Goal: Task Accomplishment & Management: Use online tool/utility

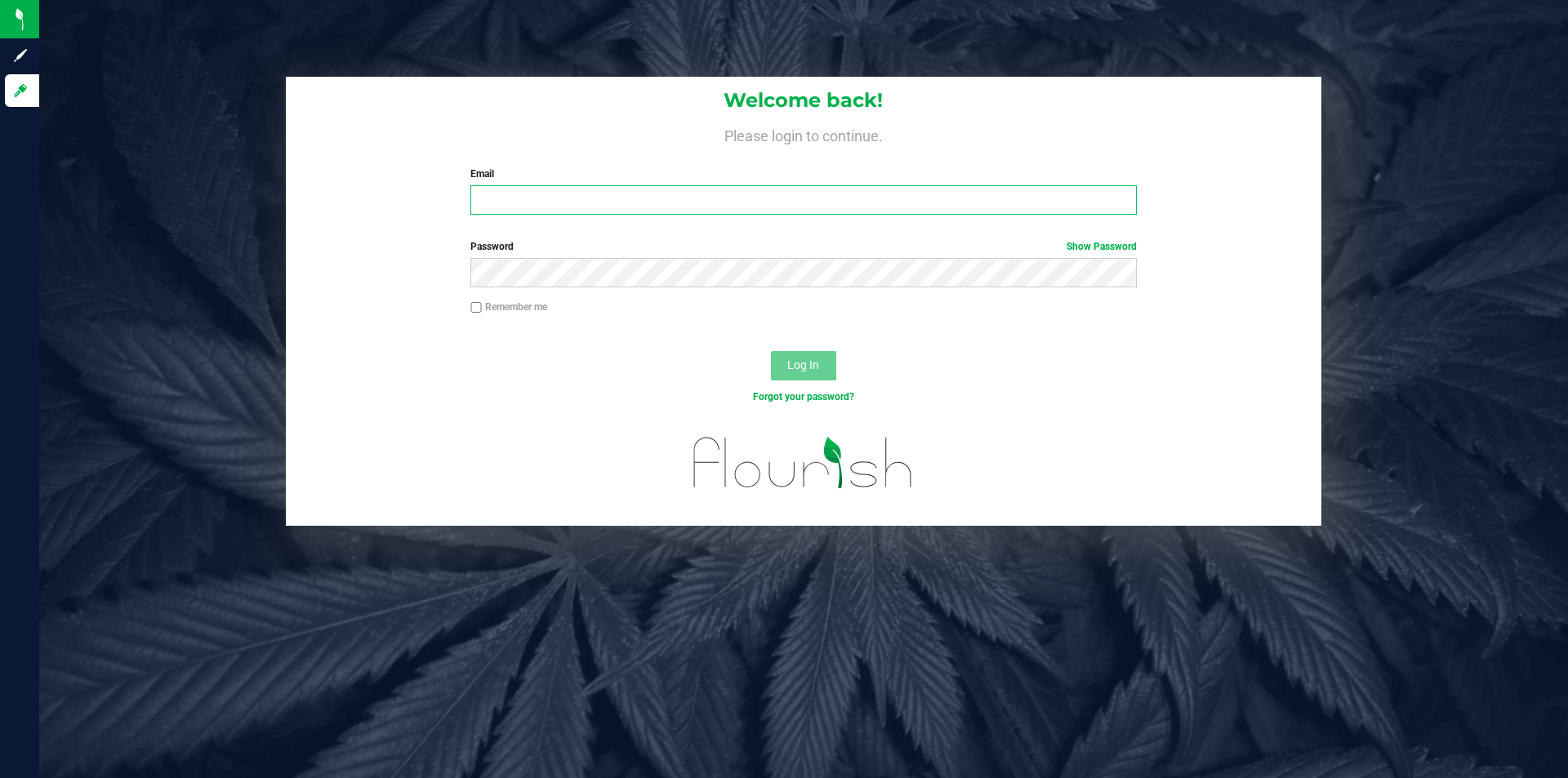
click at [587, 192] on input "Email" at bounding box center [803, 200] width 666 height 30
type input "[EMAIL_ADDRESS][DOMAIN_NAME]"
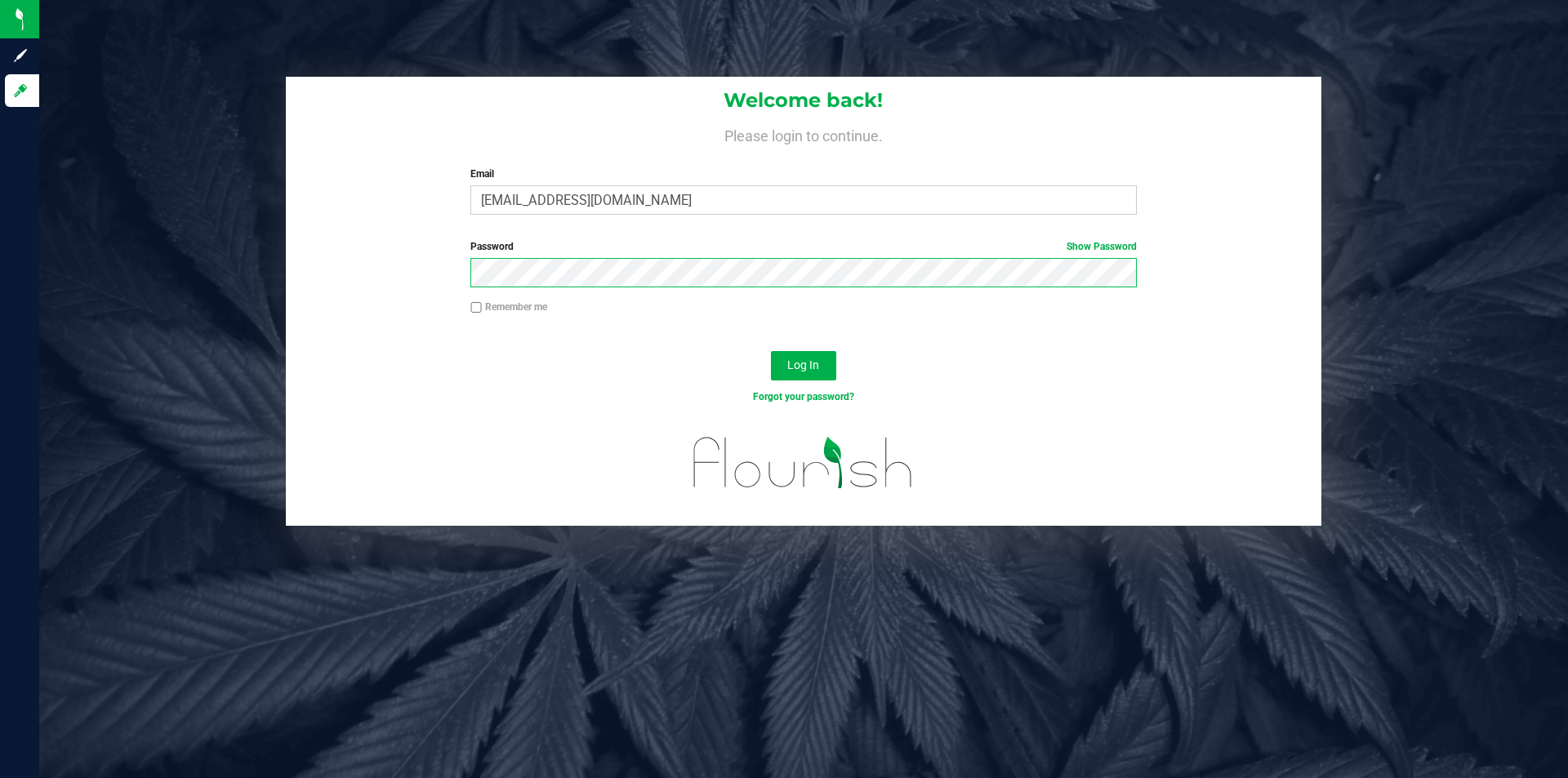
click at [770, 351] on button "Log In" at bounding box center [803, 366] width 66 height 30
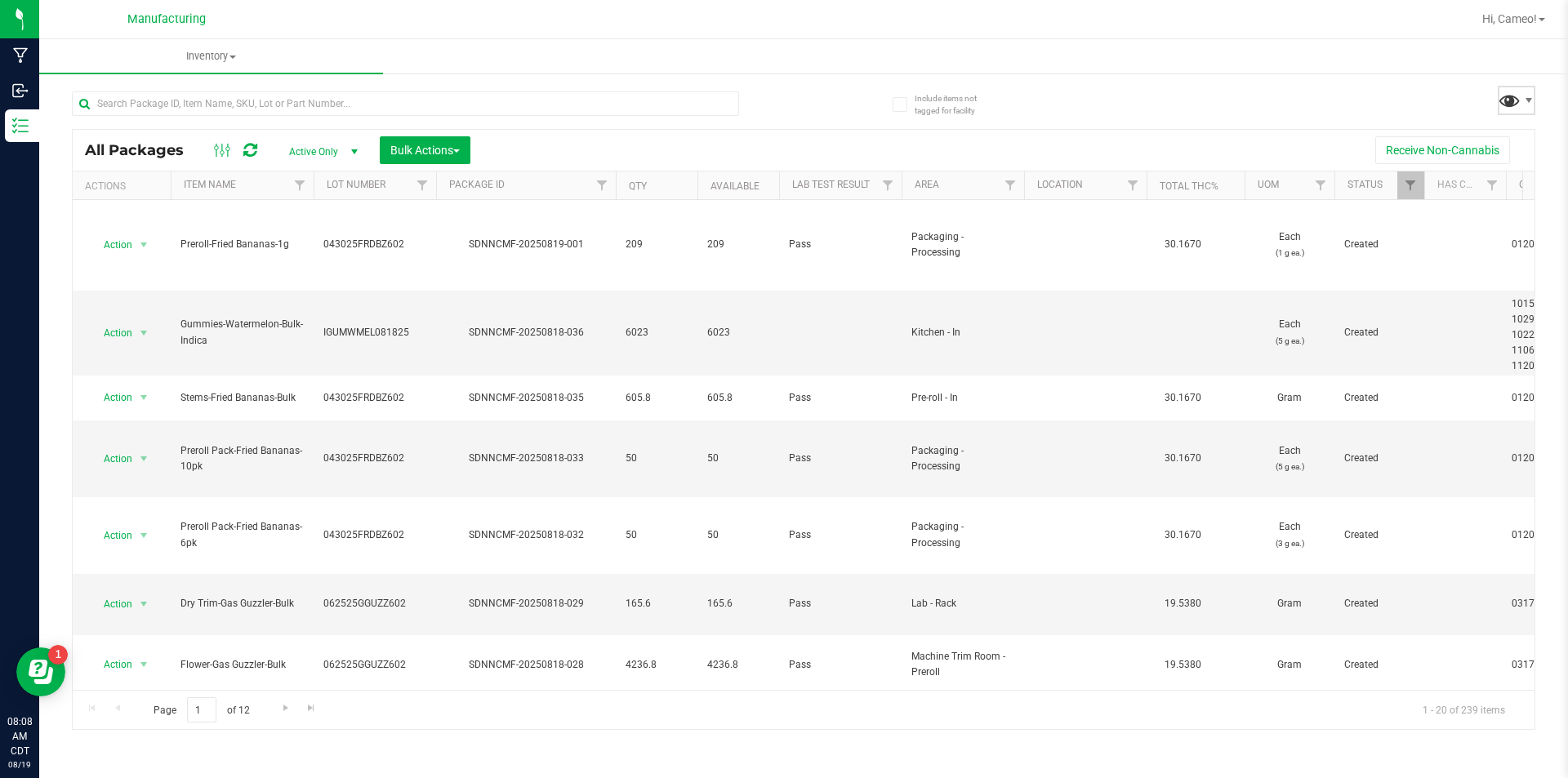
click at [1518, 98] on span at bounding box center [1509, 100] width 24 height 24
click at [1002, 193] on link "Filter" at bounding box center [1010, 185] width 27 height 28
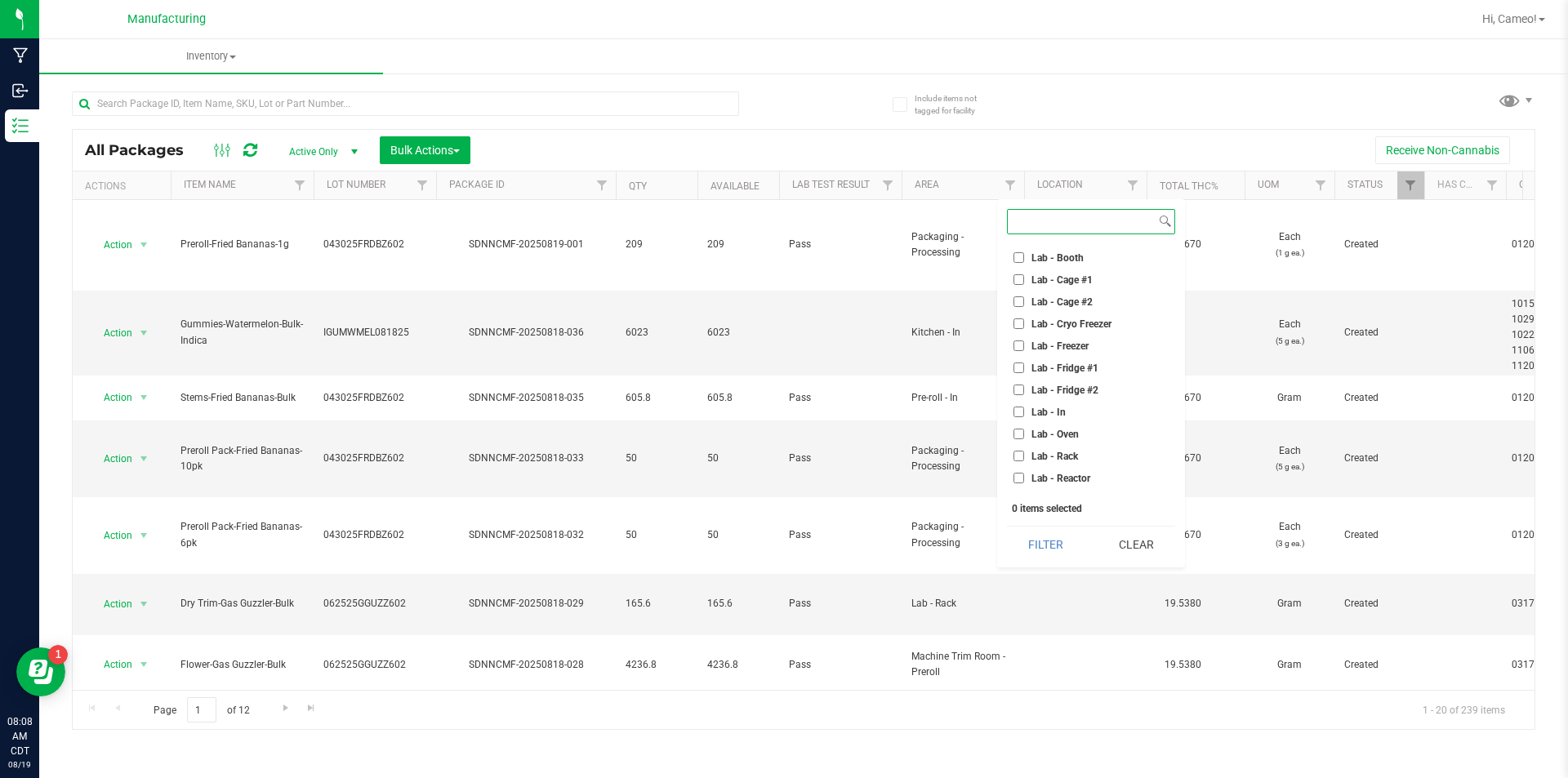
scroll to position [245, 0]
click at [1129, 430] on span "Machine Trim Room - Preroll" at bounding box center [1093, 430] width 125 height 10
click at [1024, 430] on input "Machine Trim Room - Preroll" at bounding box center [1018, 429] width 11 height 11
checkbox input "true"
click at [1052, 540] on button "Filter" at bounding box center [1046, 545] width 79 height 36
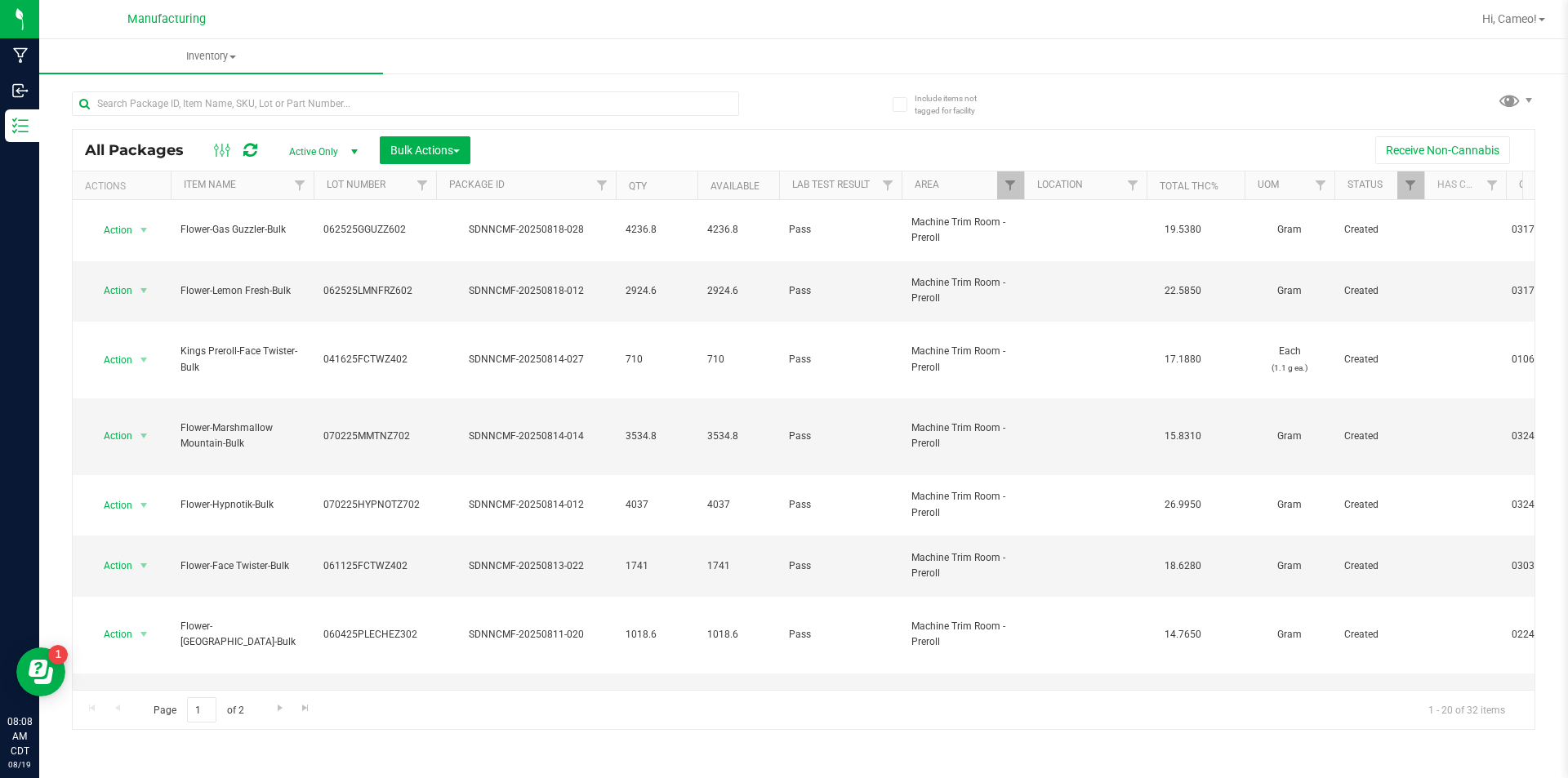
click at [396, 188] on th "Lot Number" at bounding box center [375, 185] width 122 height 29
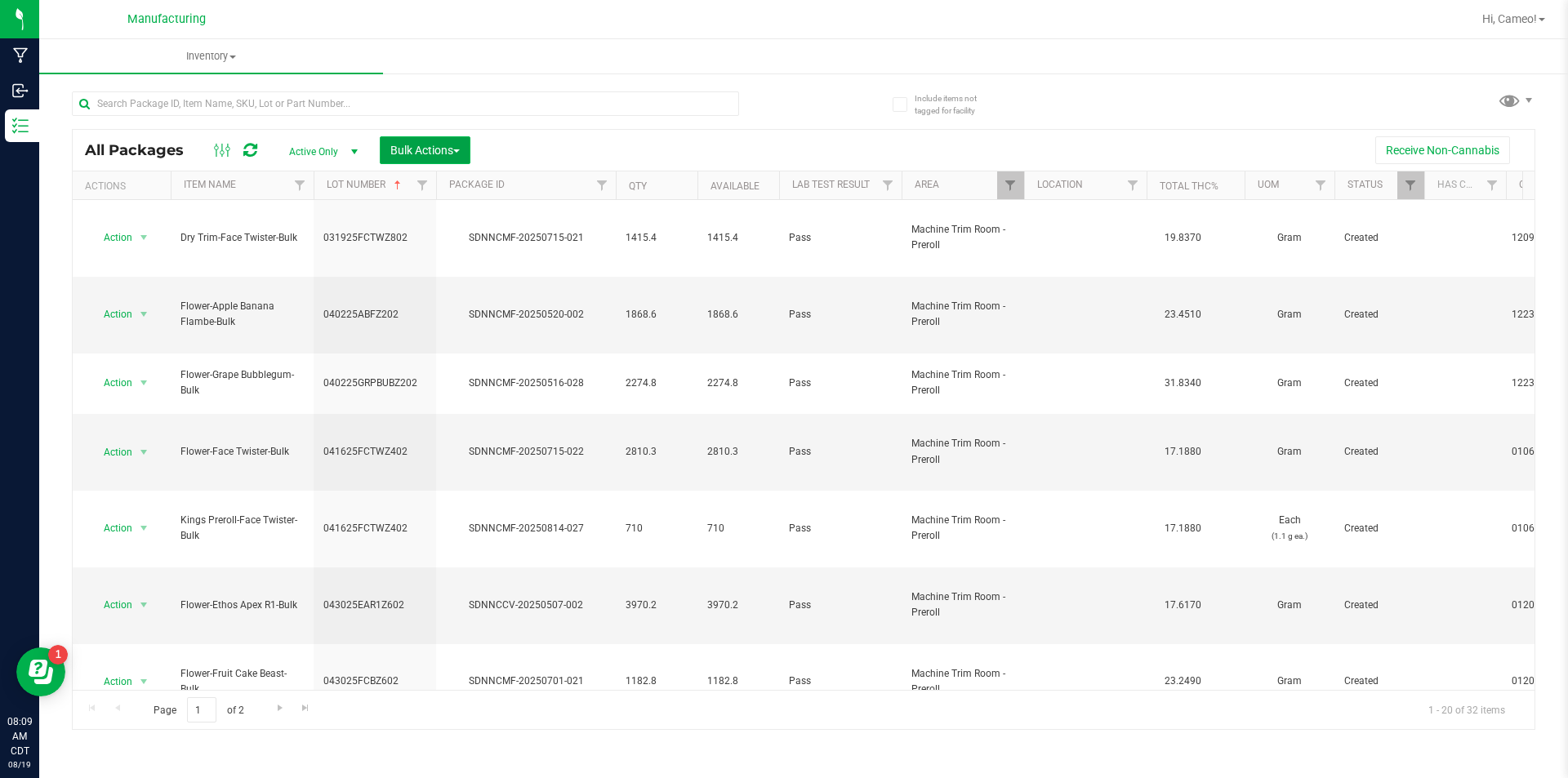
click at [450, 159] on button "Bulk Actions" at bounding box center [425, 150] width 91 height 28
click at [471, 239] on div "Locate packages" at bounding box center [442, 249] width 105 height 26
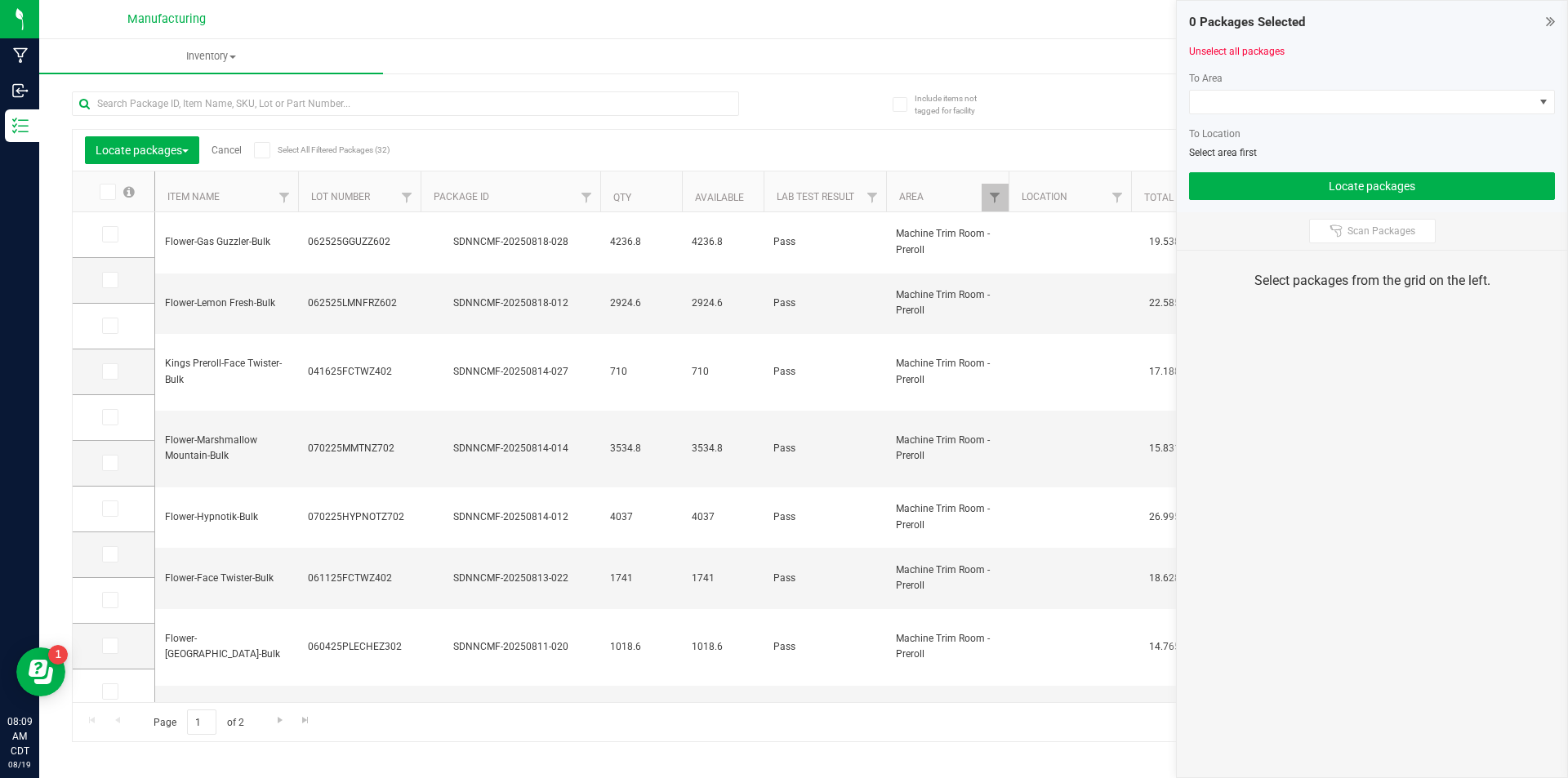
click at [385, 198] on th "Lot Number" at bounding box center [359, 192] width 122 height 41
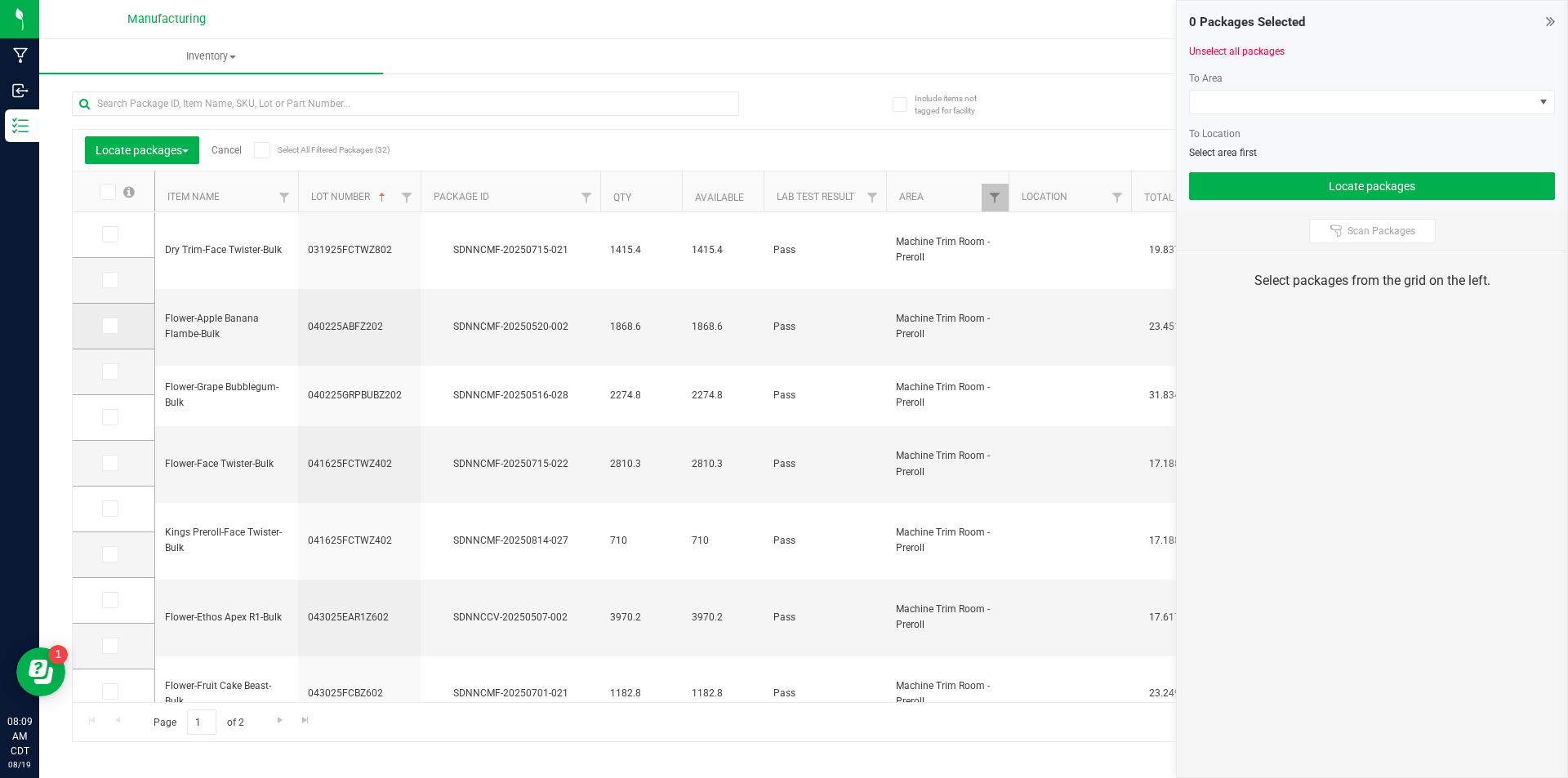
click at [119, 325] on label at bounding box center [114, 326] width 24 height 16
click at [0, 0] on input "checkbox" at bounding box center [0, 0] width 0 height 0
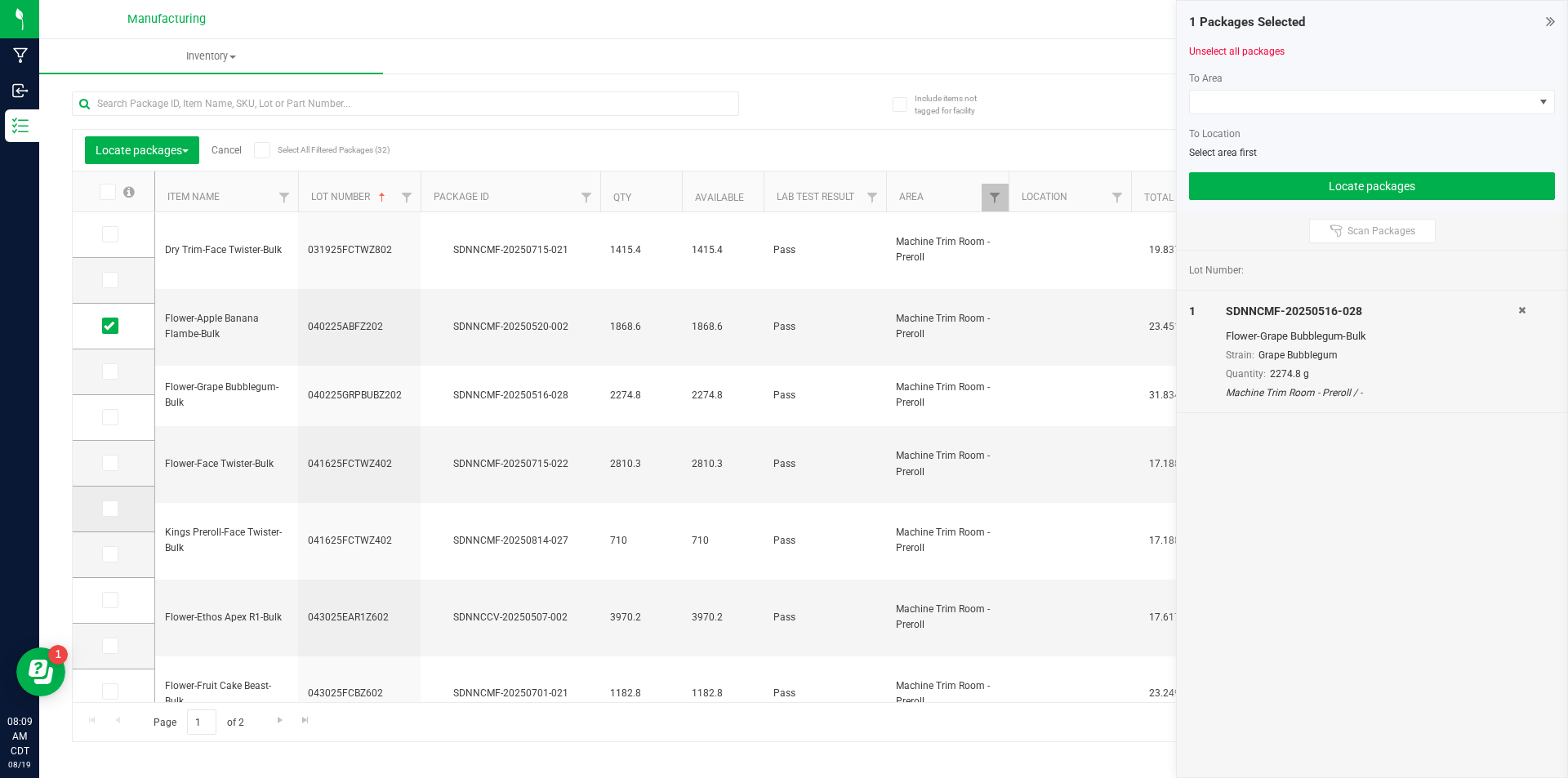
click at [110, 509] on icon at bounding box center [109, 509] width 11 height 0
click at [0, 0] on input "checkbox" at bounding box center [0, 0] width 0 height 0
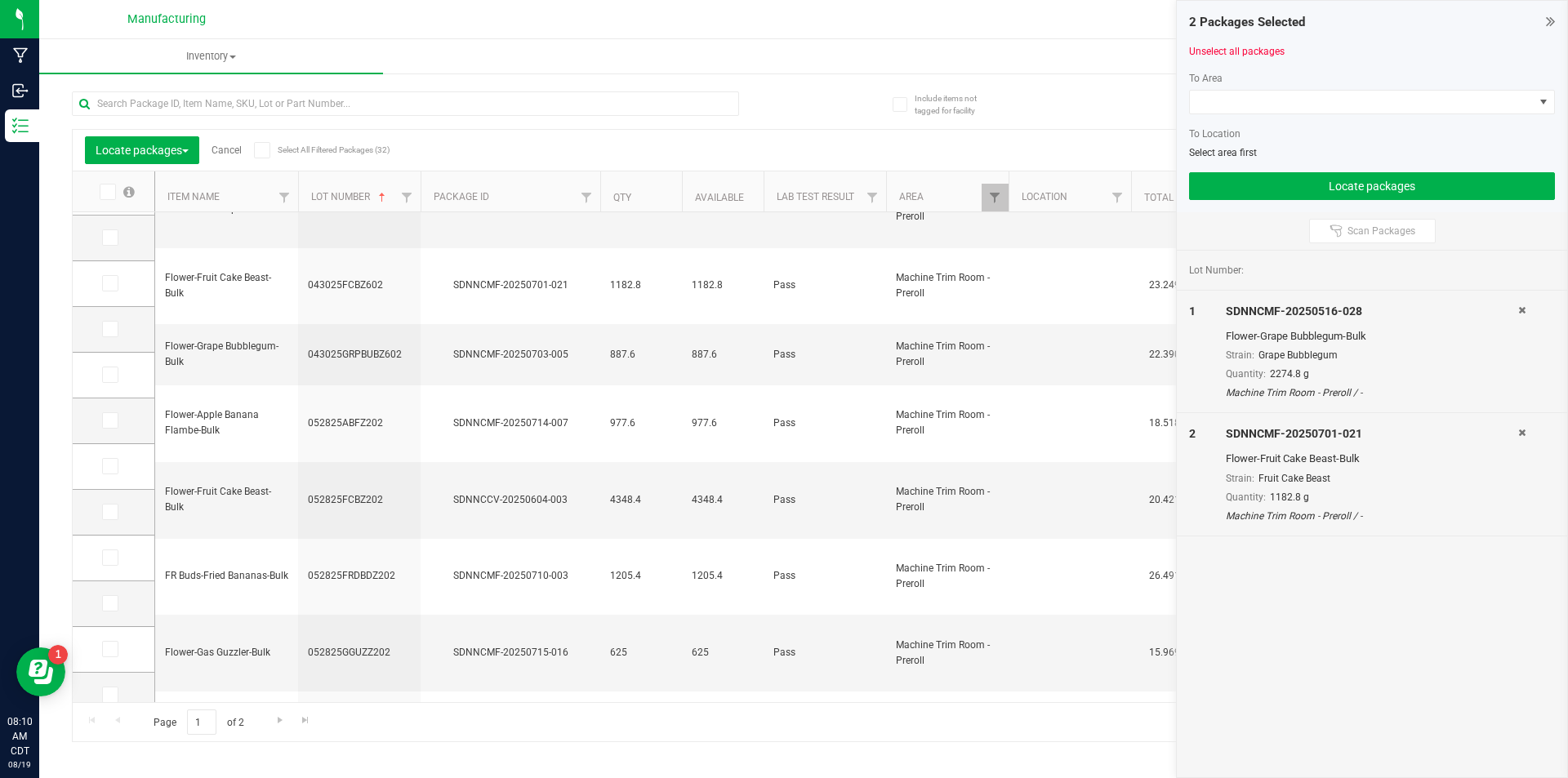
scroll to position [424, 0]
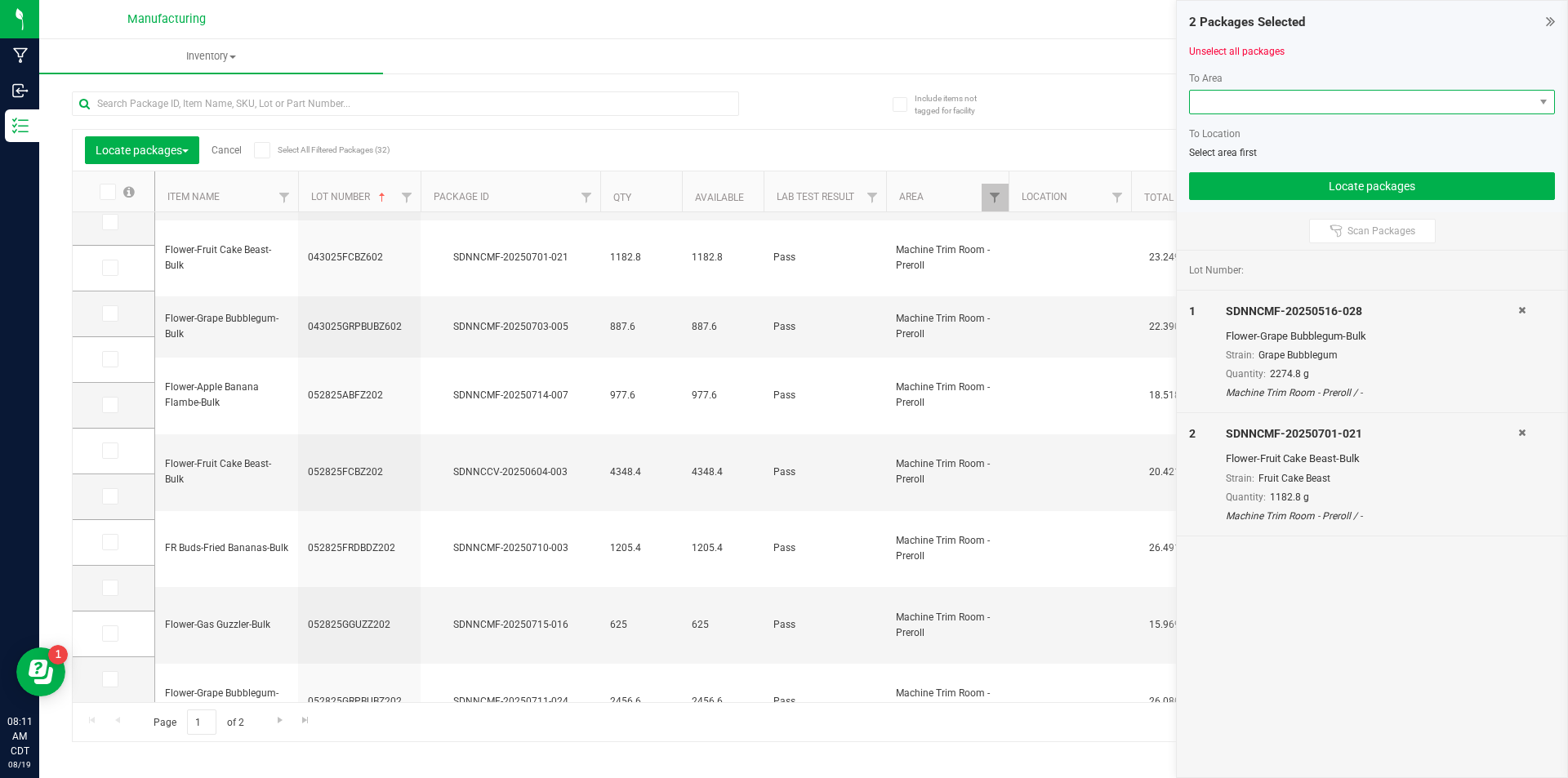
click at [1365, 96] on span at bounding box center [1361, 102] width 343 height 23
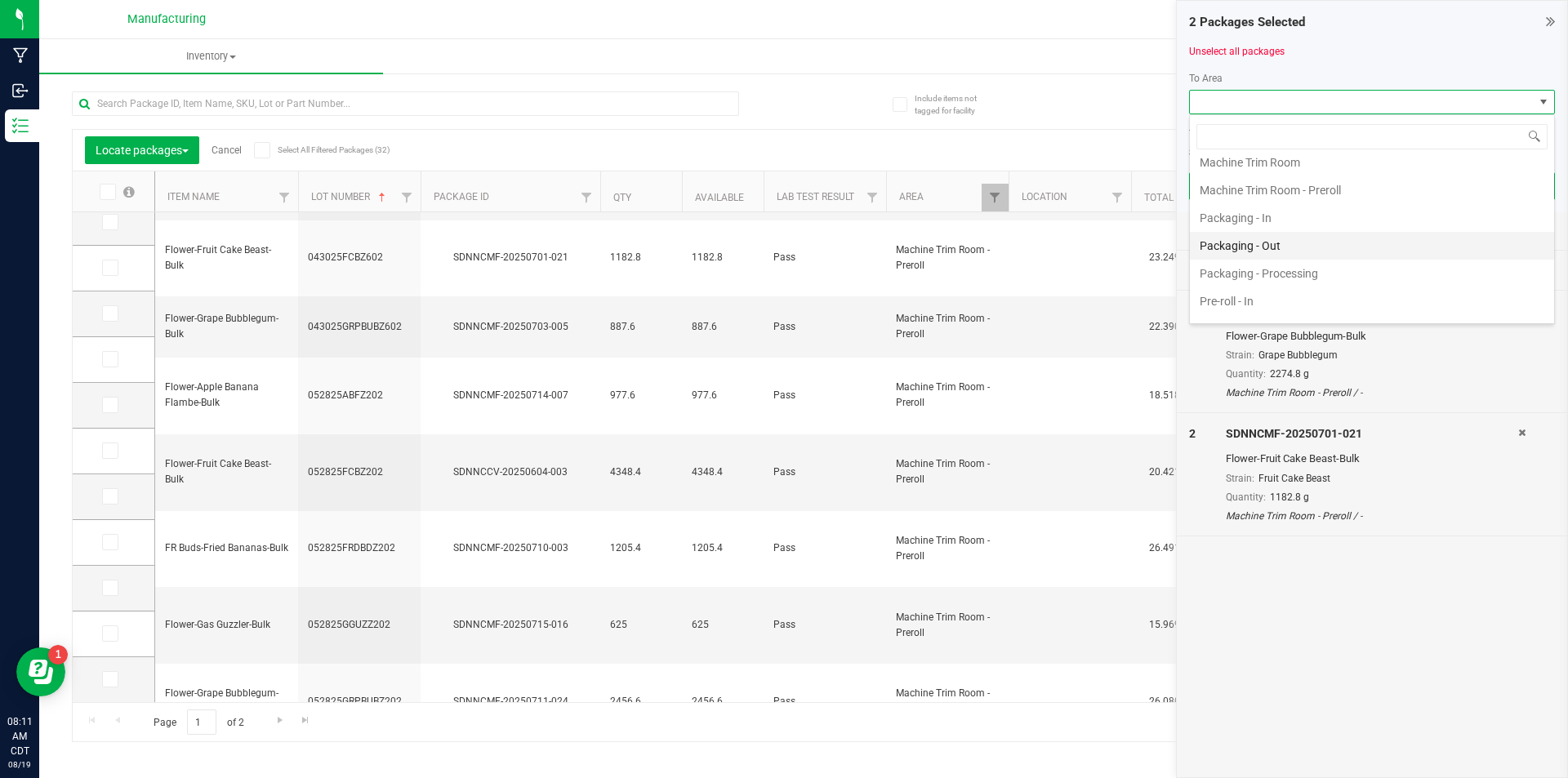
scroll to position [490, 0]
click at [1267, 273] on li "Pre-roll - In" at bounding box center [1372, 265] width 364 height 28
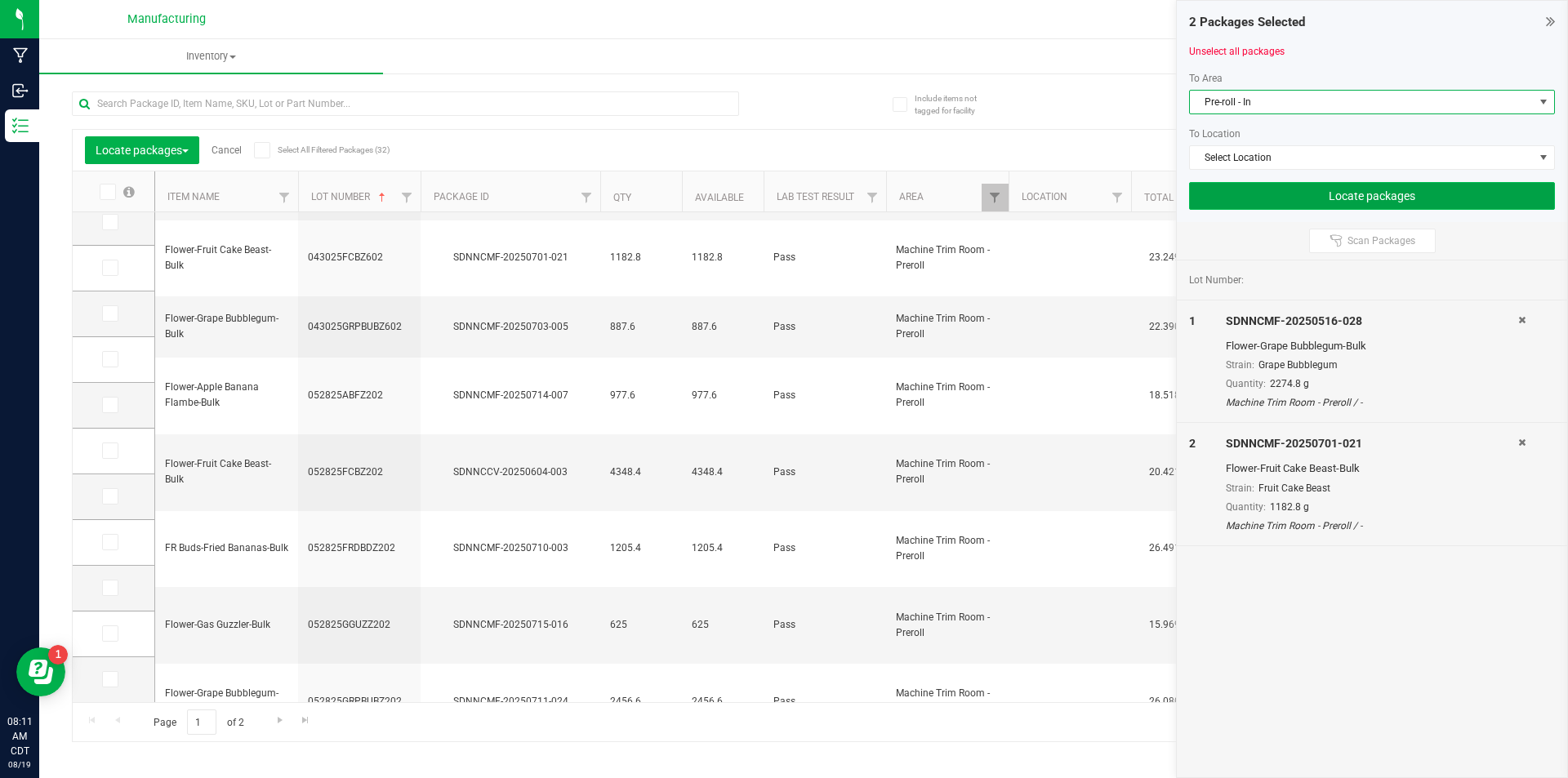
click at [1342, 204] on button "Locate packages" at bounding box center [1372, 196] width 366 height 28
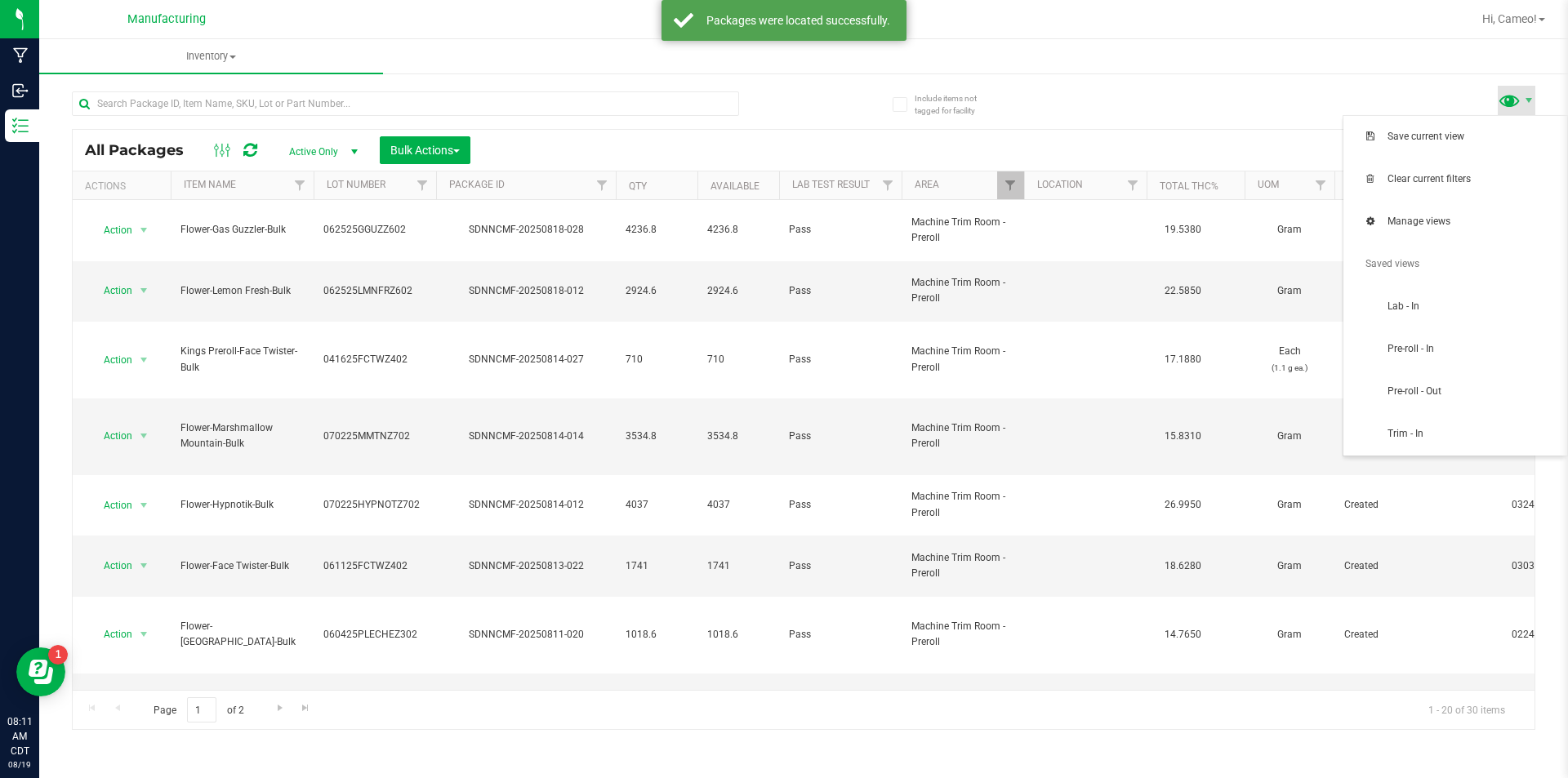
click at [1504, 102] on span at bounding box center [1509, 100] width 24 height 24
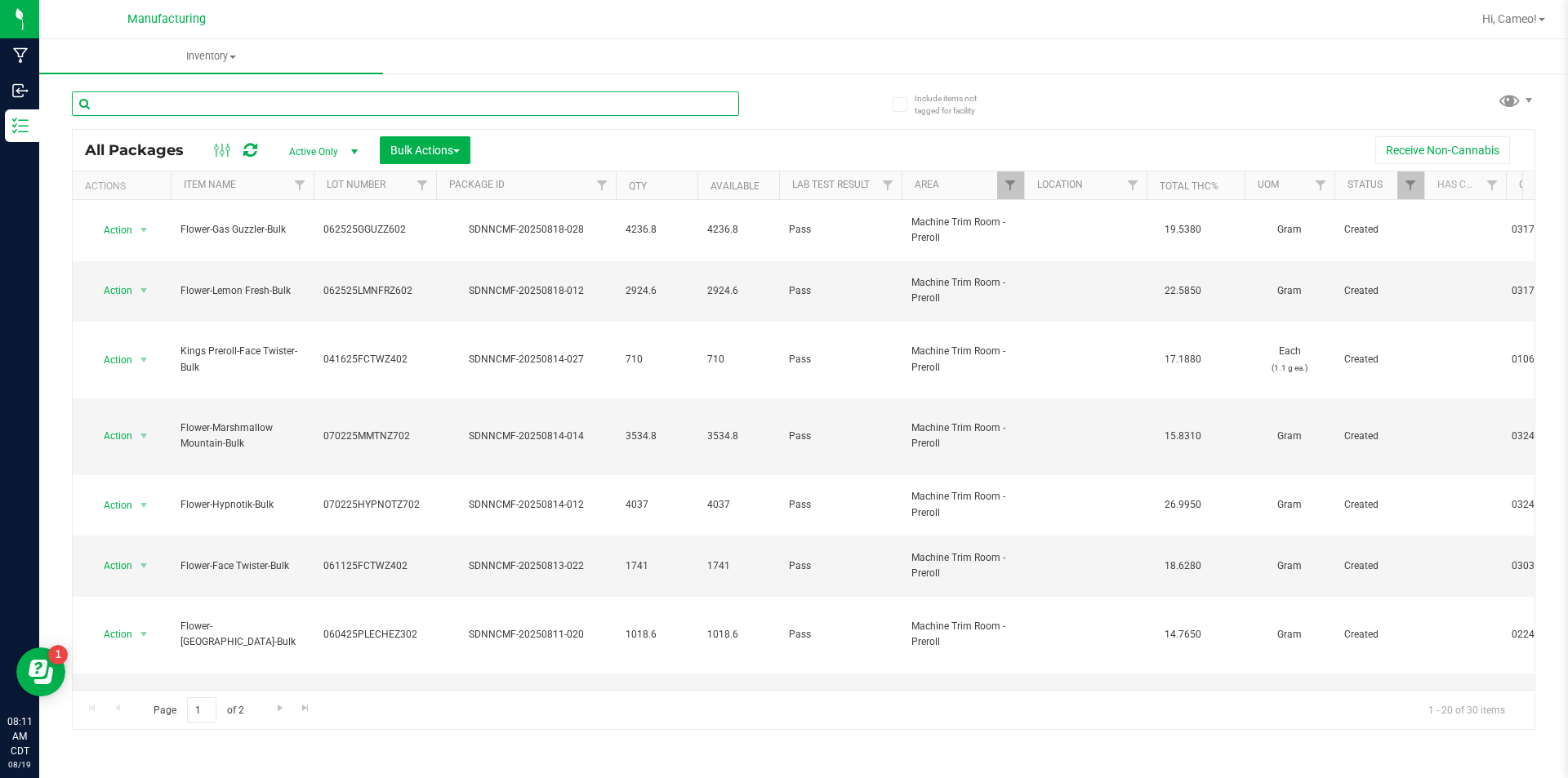
click at [182, 110] on input "text" at bounding box center [406, 104] width 667 height 25
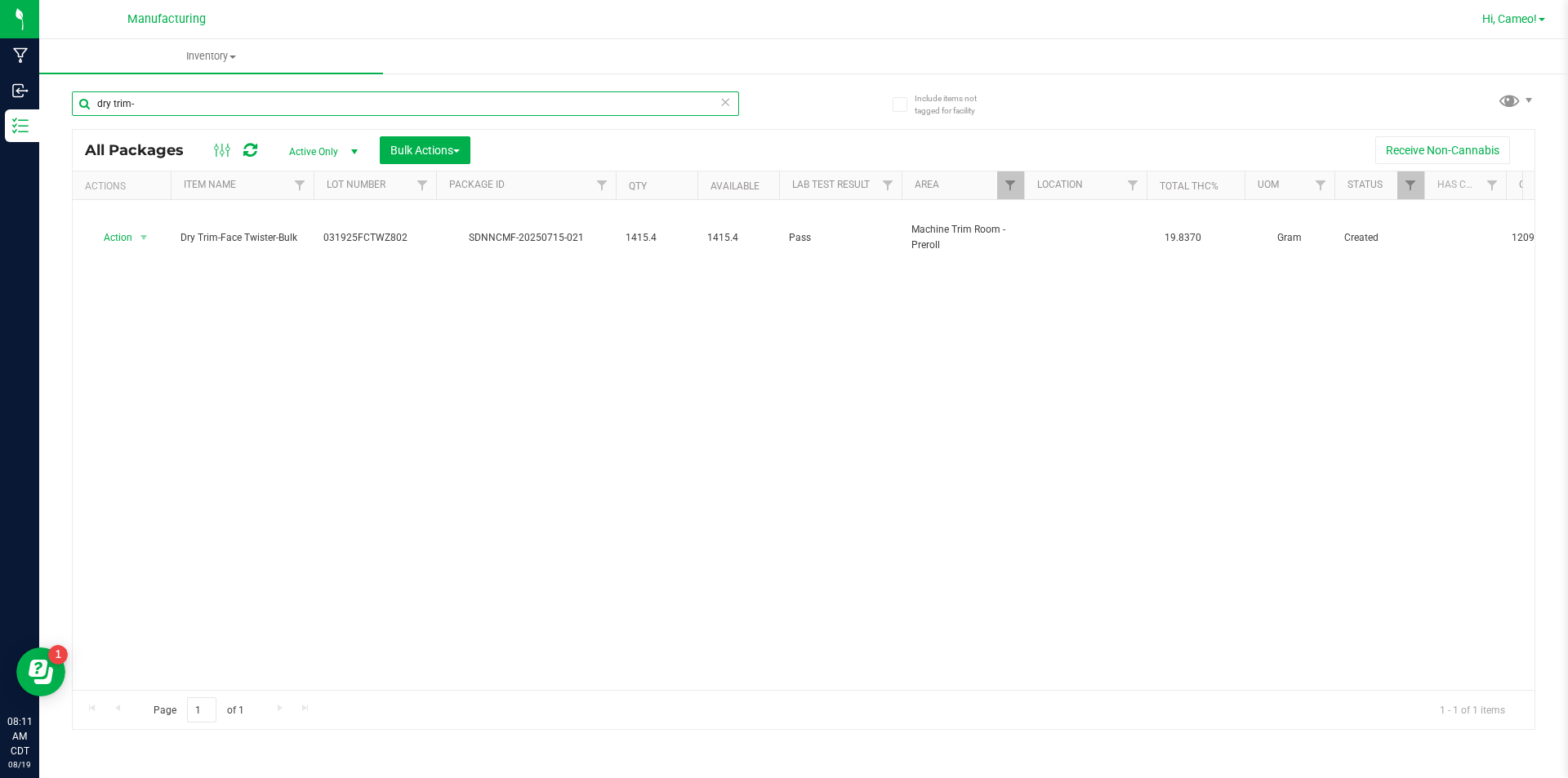
type input "dry trim-"
click at [1510, 25] on span "Hi, Cameo!" at bounding box center [1509, 19] width 55 height 13
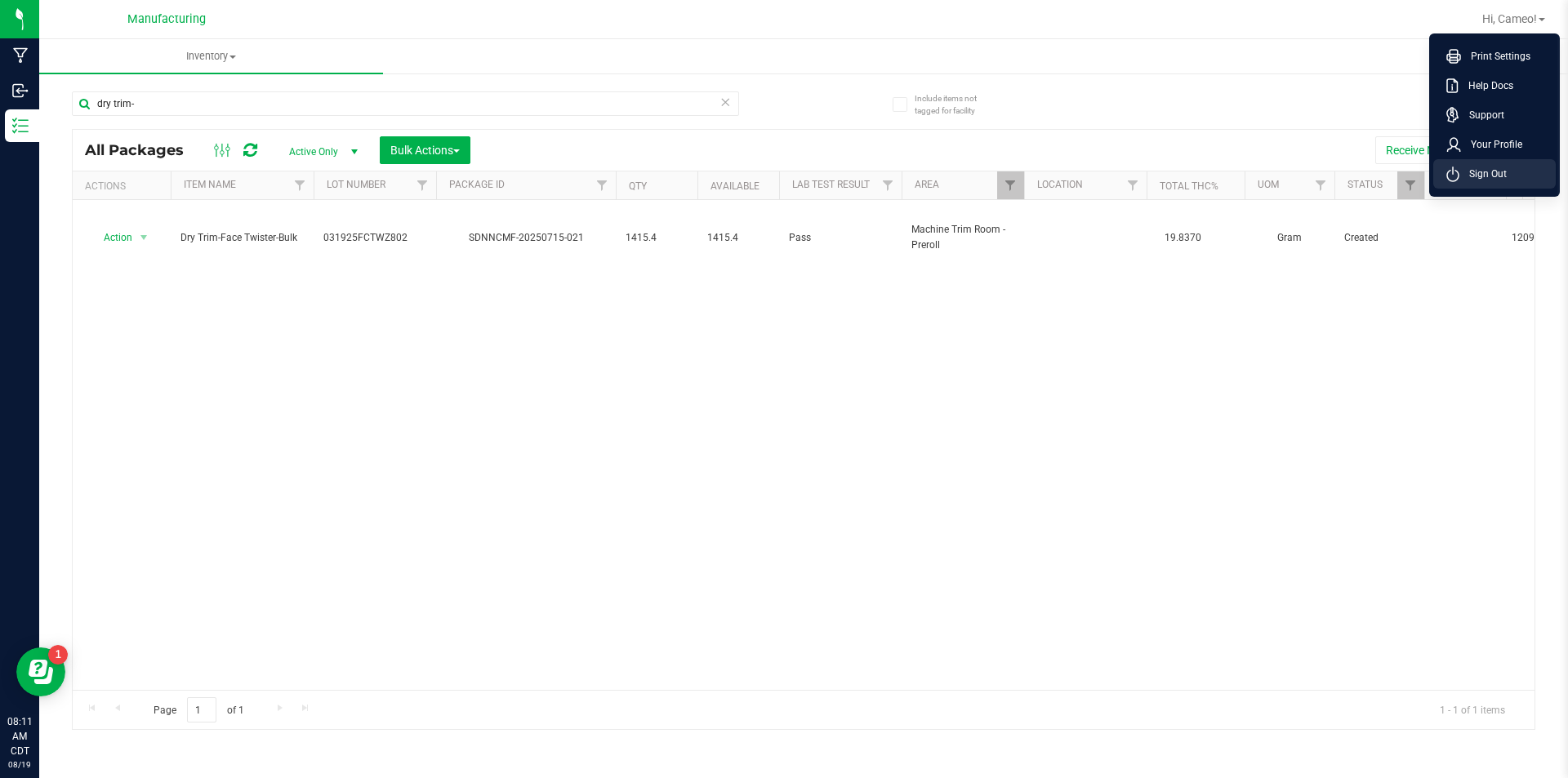
click at [1496, 170] on span "Sign Out" at bounding box center [1483, 174] width 48 height 16
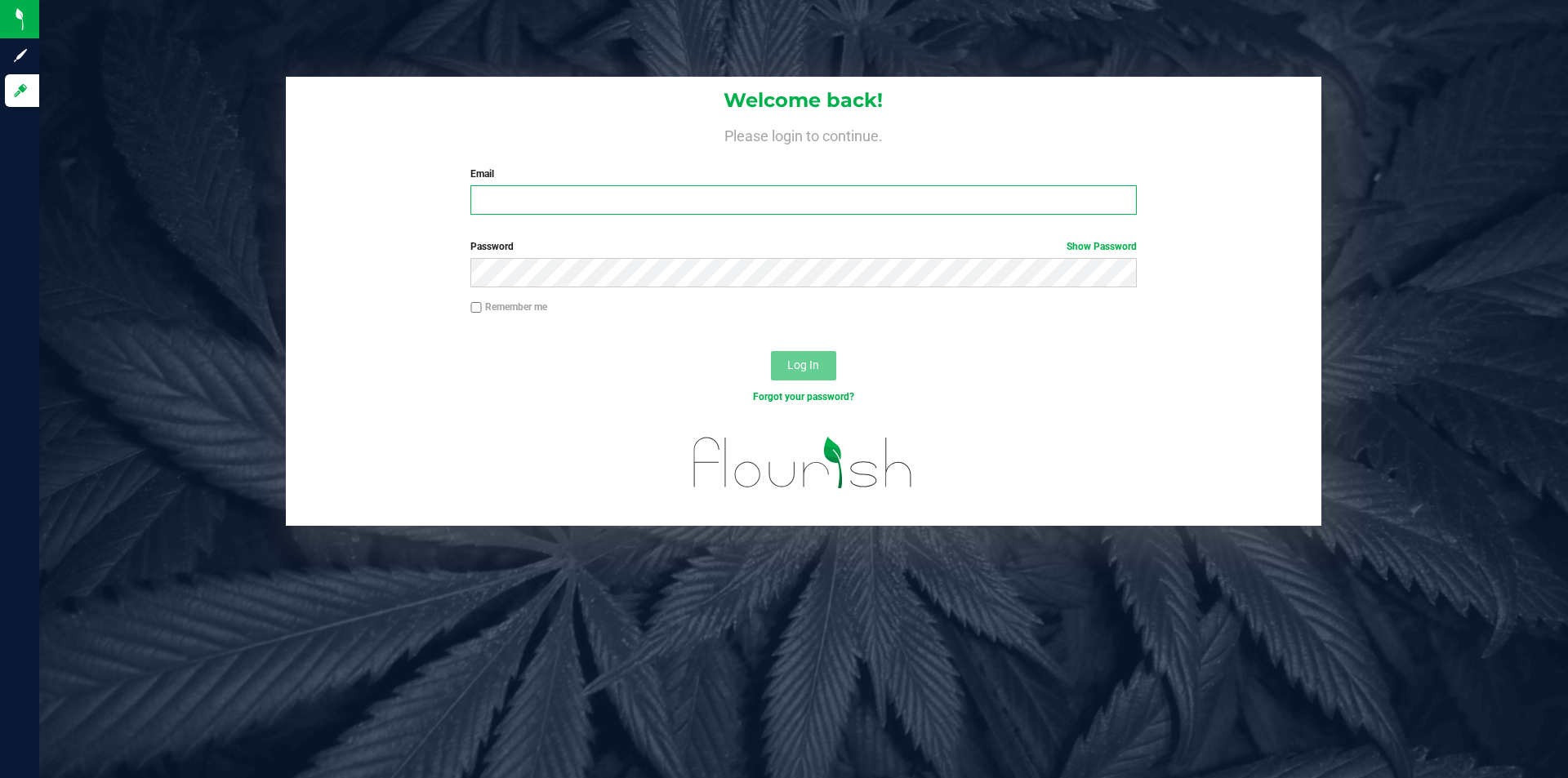
click at [584, 194] on input "Email" at bounding box center [803, 200] width 666 height 30
type input "[EMAIL_ADDRESS][DOMAIN_NAME]"
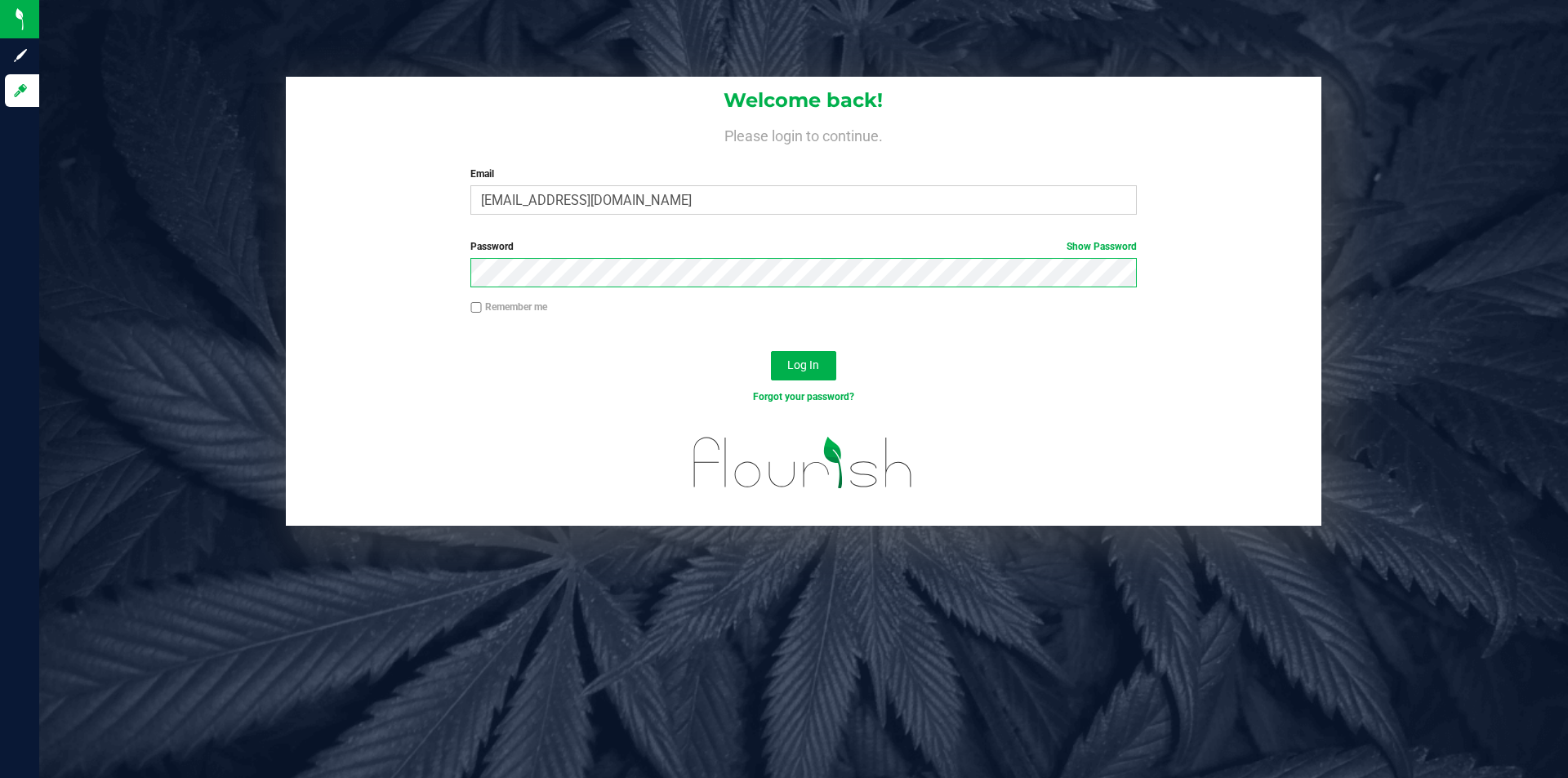
click at [770, 351] on button "Log In" at bounding box center [803, 366] width 66 height 30
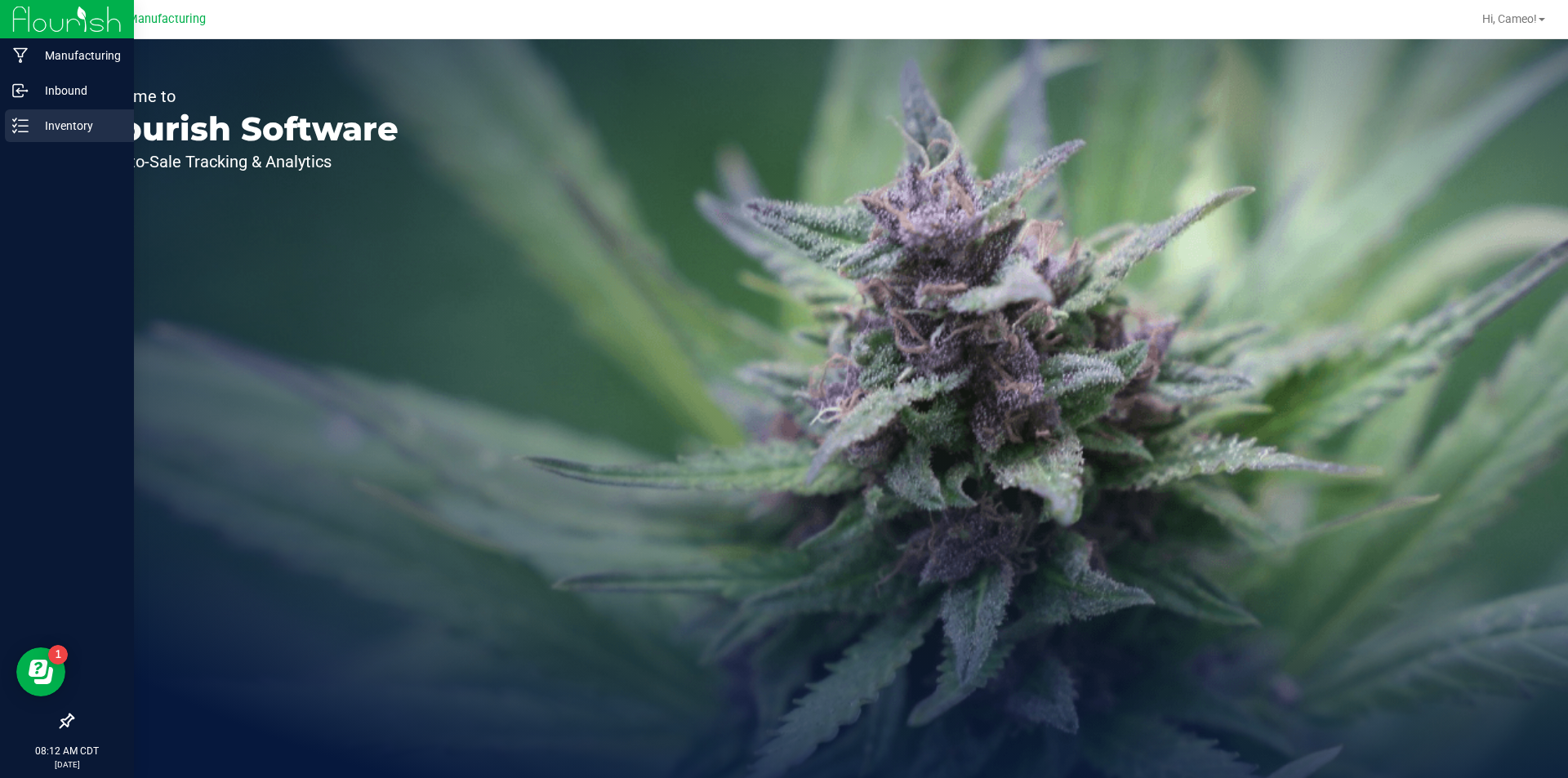
click at [41, 111] on div "Inventory" at bounding box center [69, 126] width 129 height 33
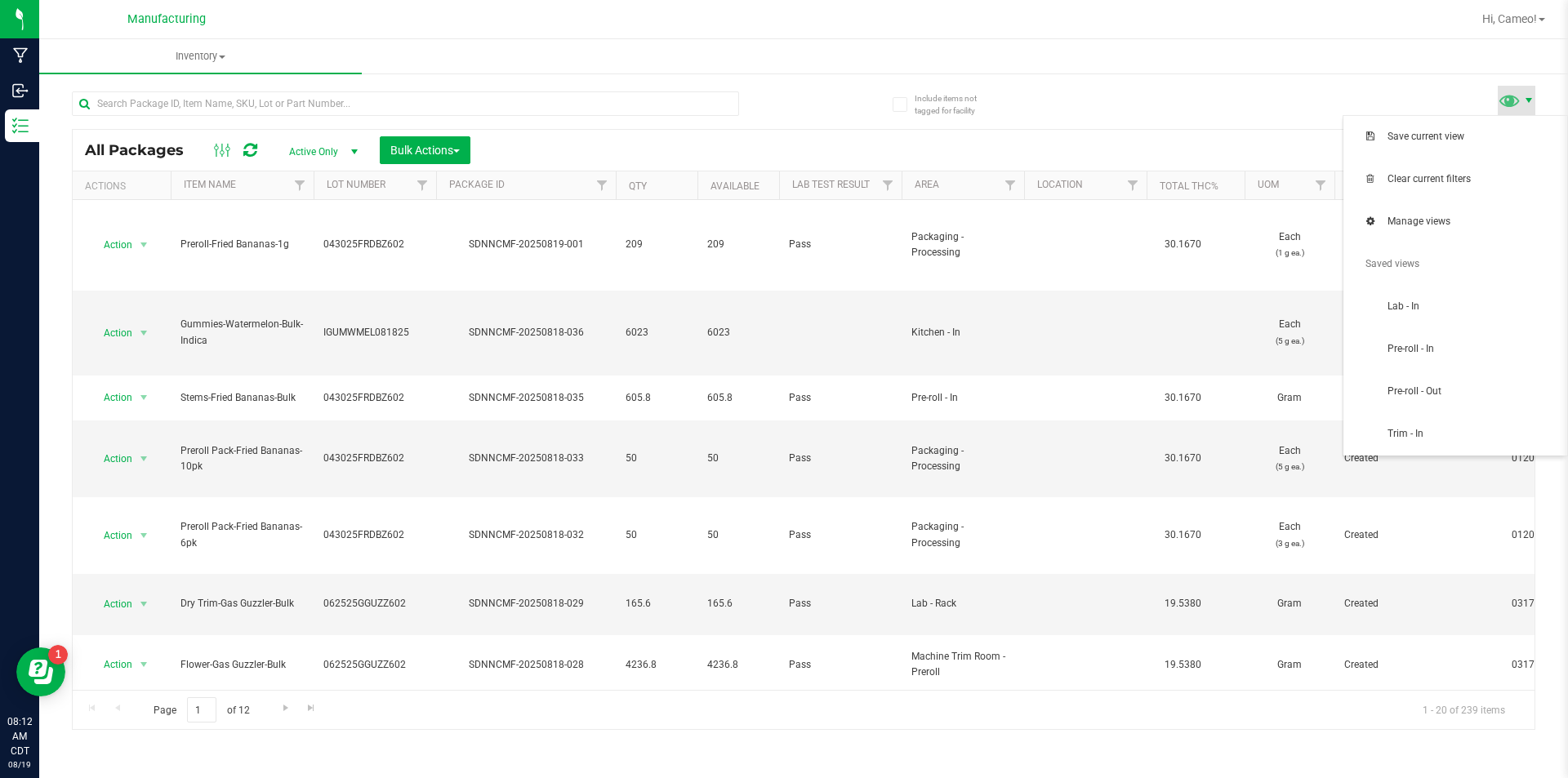
click at [1522, 98] on span at bounding box center [1529, 101] width 13 height 13
click at [1466, 358] on span "Pre-roll - In" at bounding box center [1455, 349] width 204 height 33
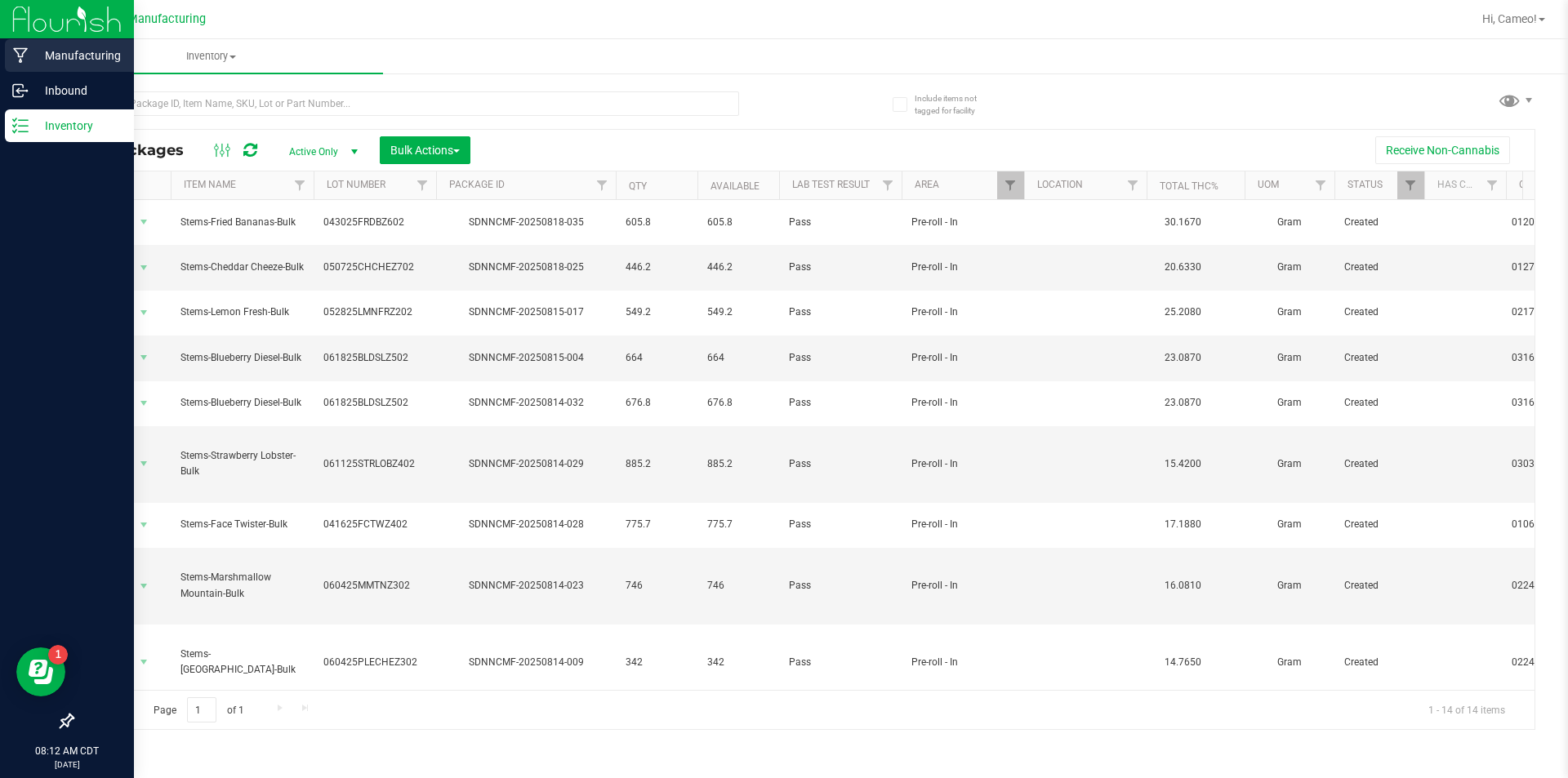
click at [17, 46] on div "Manufacturing" at bounding box center [69, 56] width 129 height 33
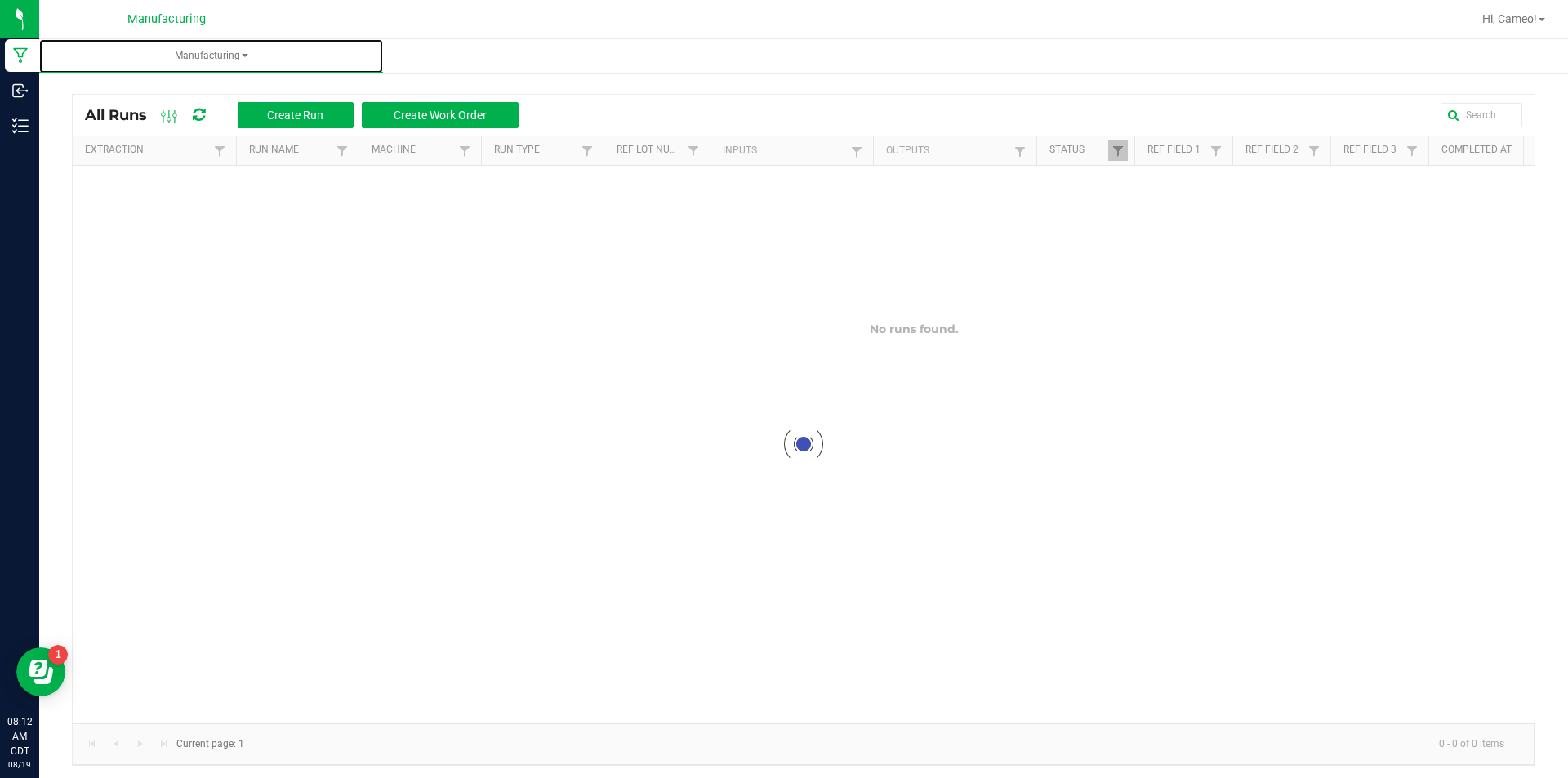
click at [211, 53] on span "Manufacturing" at bounding box center [211, 56] width 343 height 14
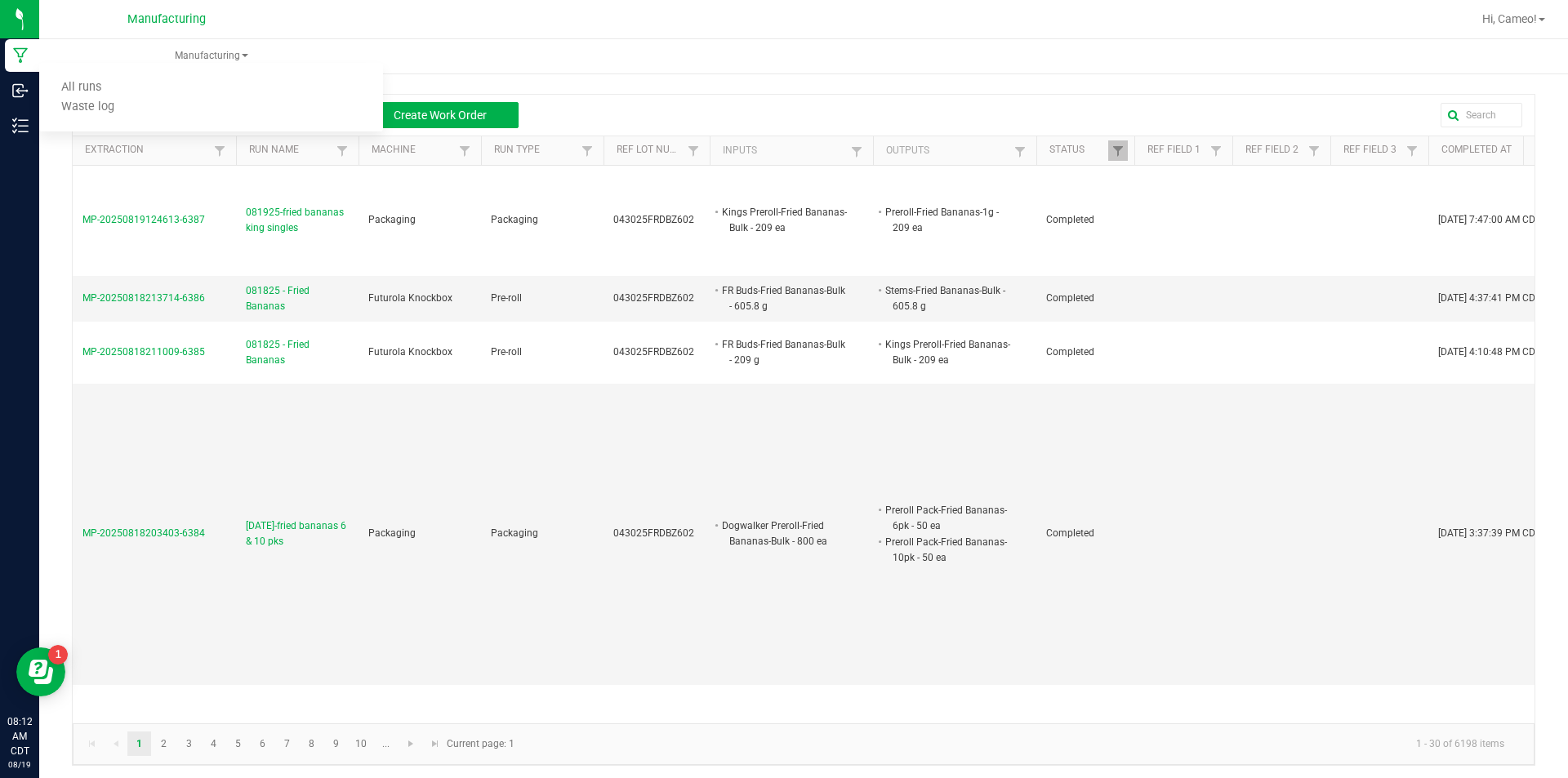
click at [489, 54] on ul "Manufacturing All runs Waste log" at bounding box center [823, 57] width 1568 height 35
click at [587, 151] on span at bounding box center [587, 151] width 13 height 13
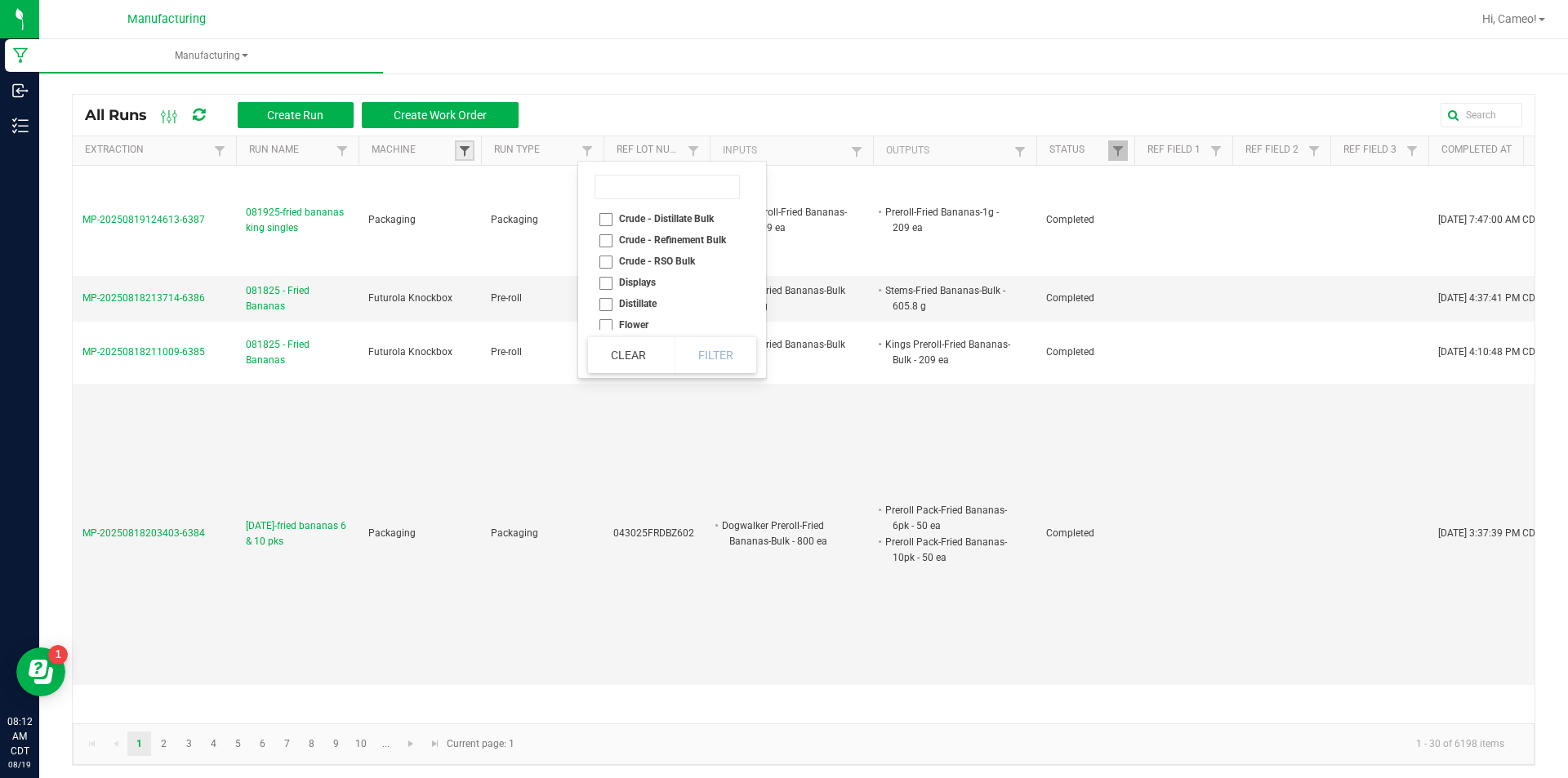
click at [461, 151] on span at bounding box center [465, 151] width 13 height 13
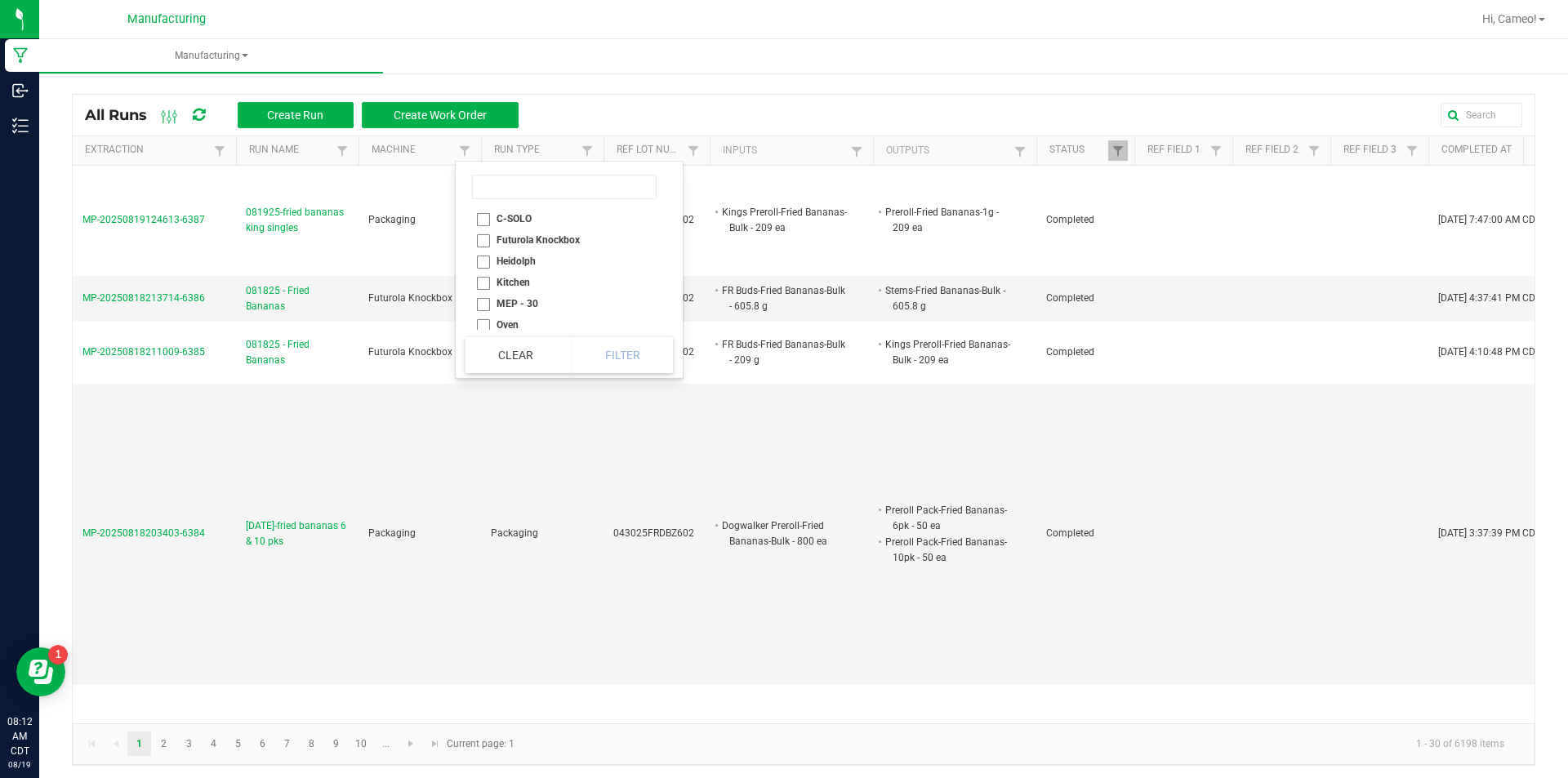
click at [561, 243] on li "Futurola Knockbox" at bounding box center [564, 240] width 198 height 21
checkbox Knockbox "true"
click at [579, 353] on button "Filter" at bounding box center [622, 355] width 102 height 36
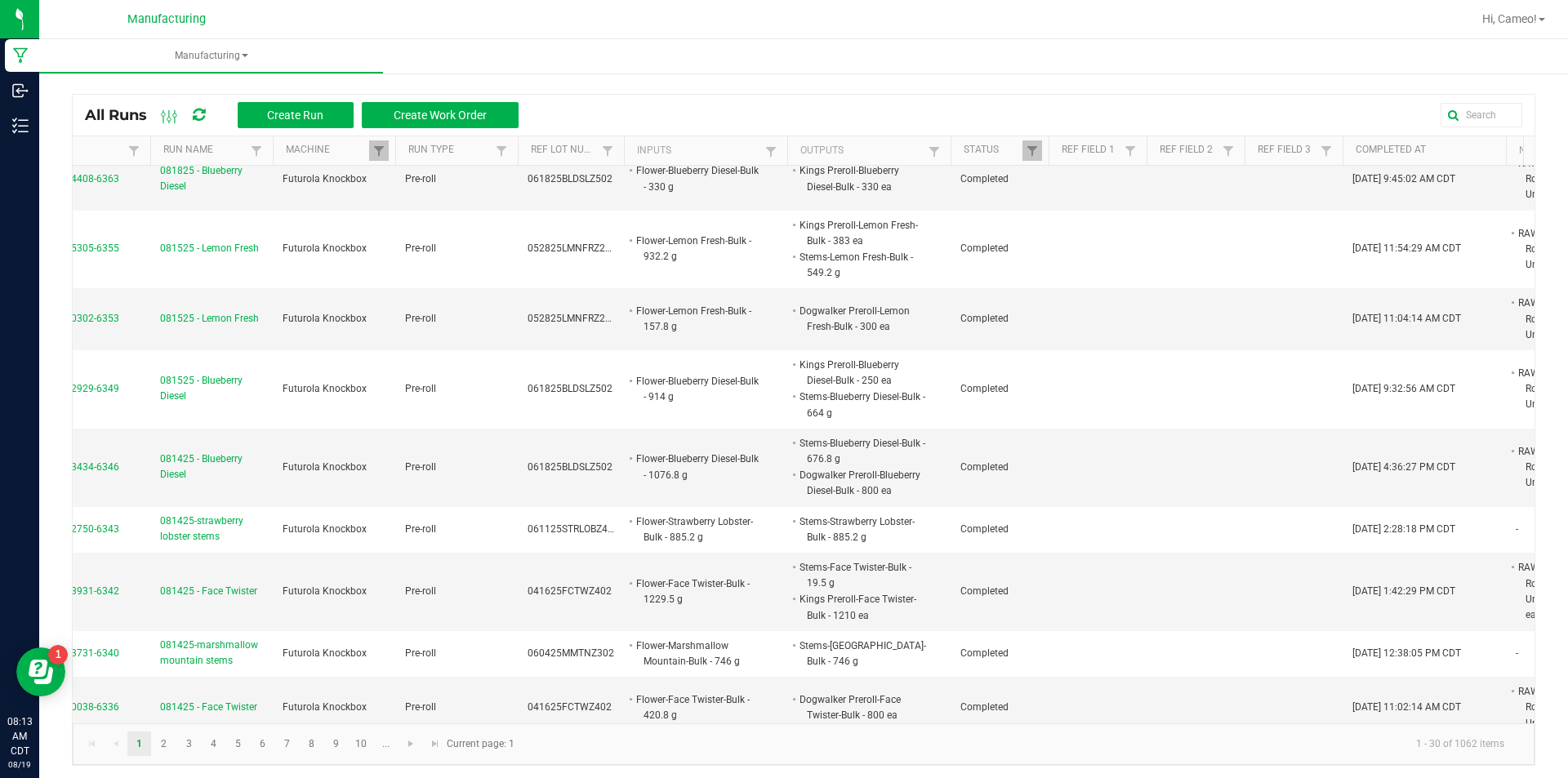
scroll to position [0, 157]
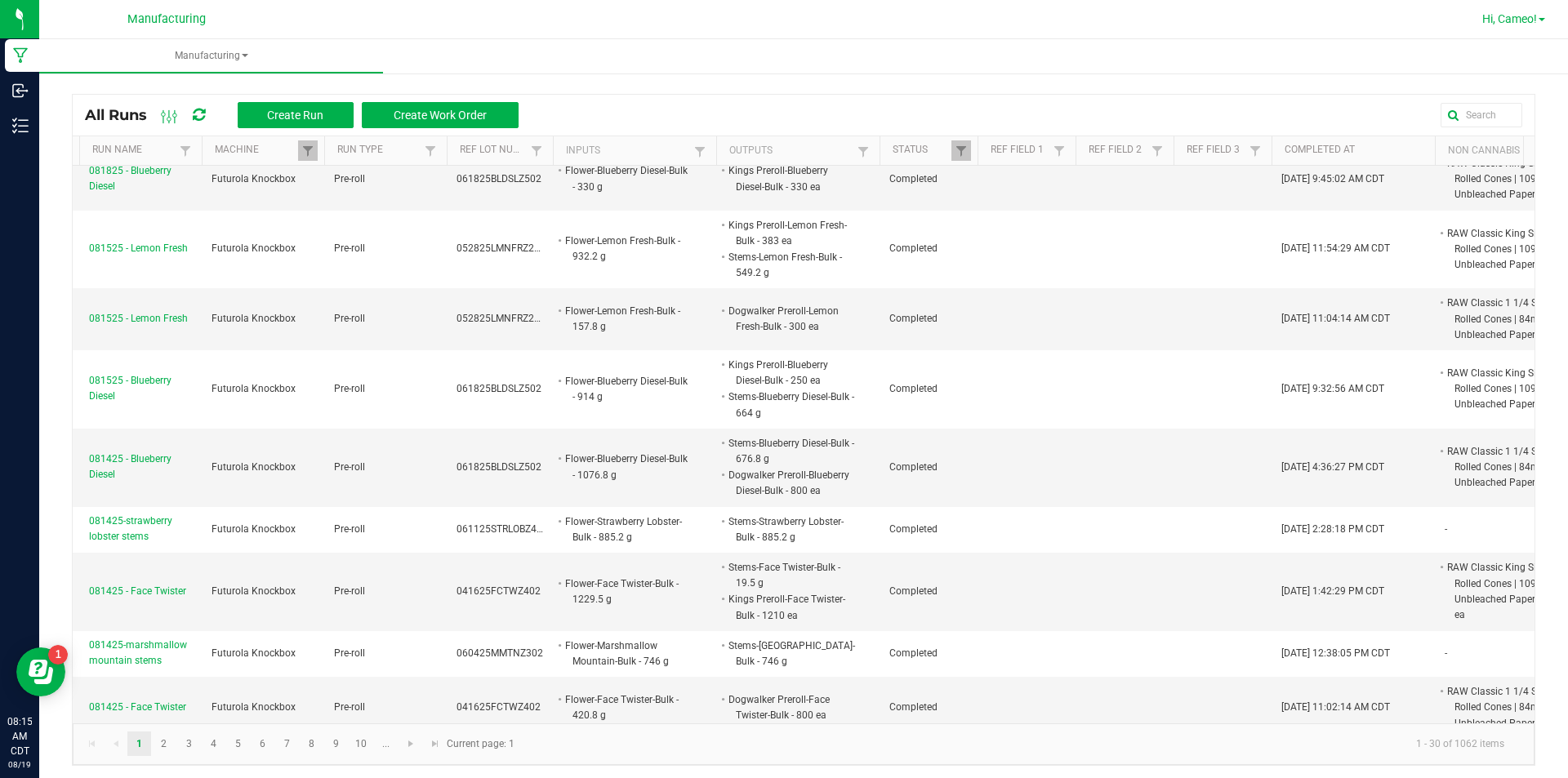
click at [1525, 13] on span "Hi, Cameo!" at bounding box center [1509, 19] width 55 height 13
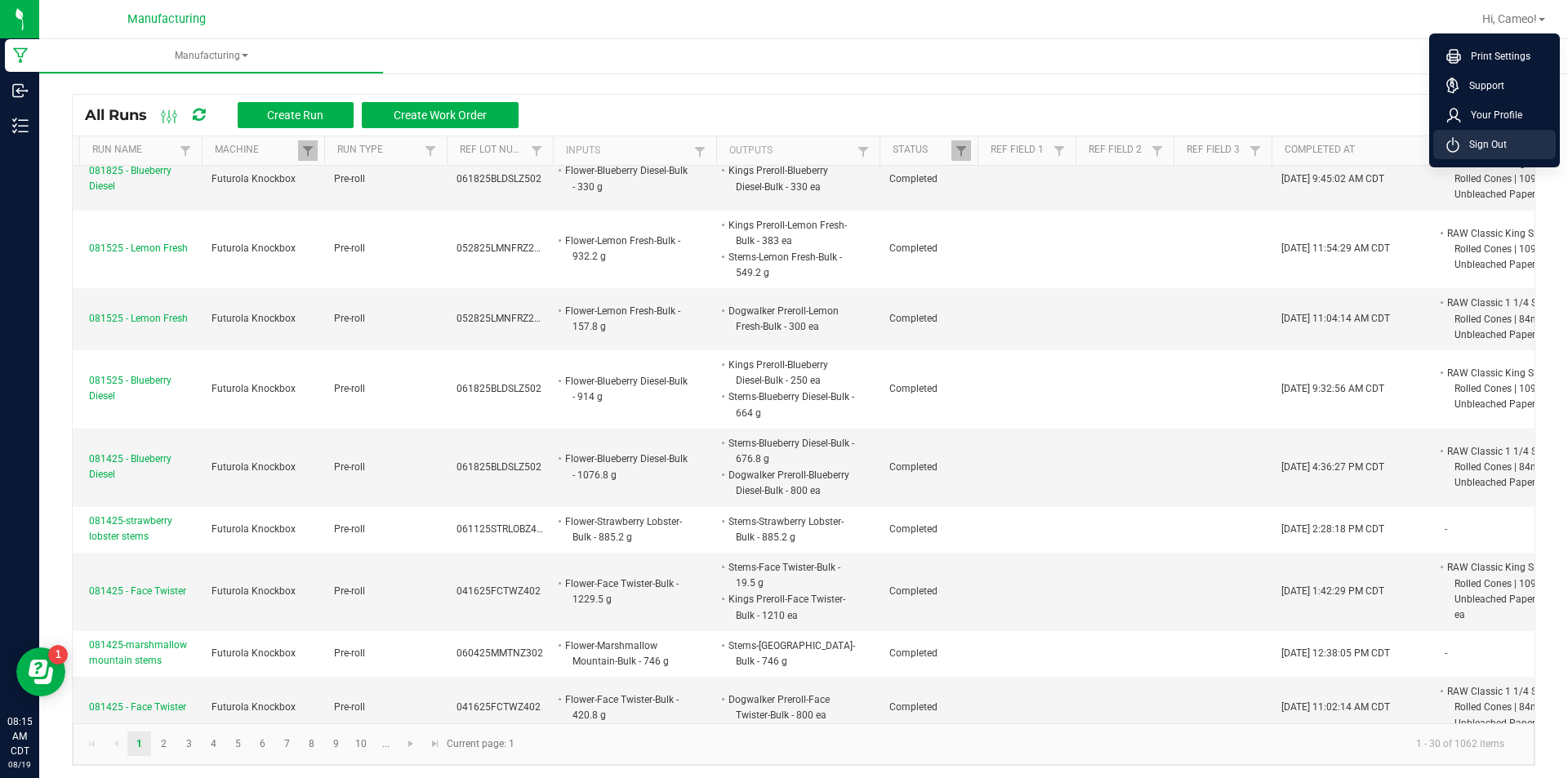
click at [1499, 148] on span "Sign Out" at bounding box center [1483, 144] width 48 height 16
